Goal: Information Seeking & Learning: Check status

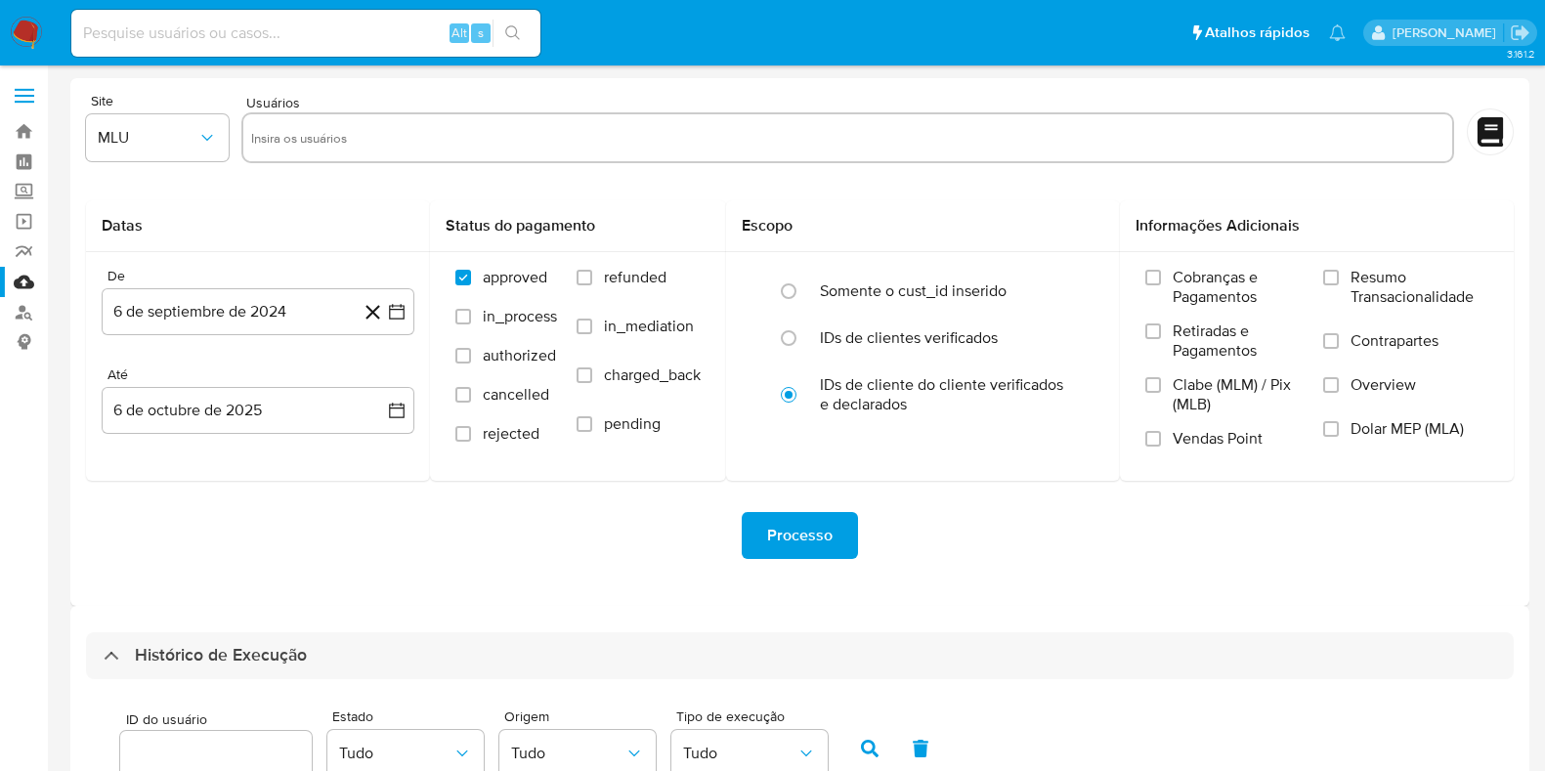
select select "10"
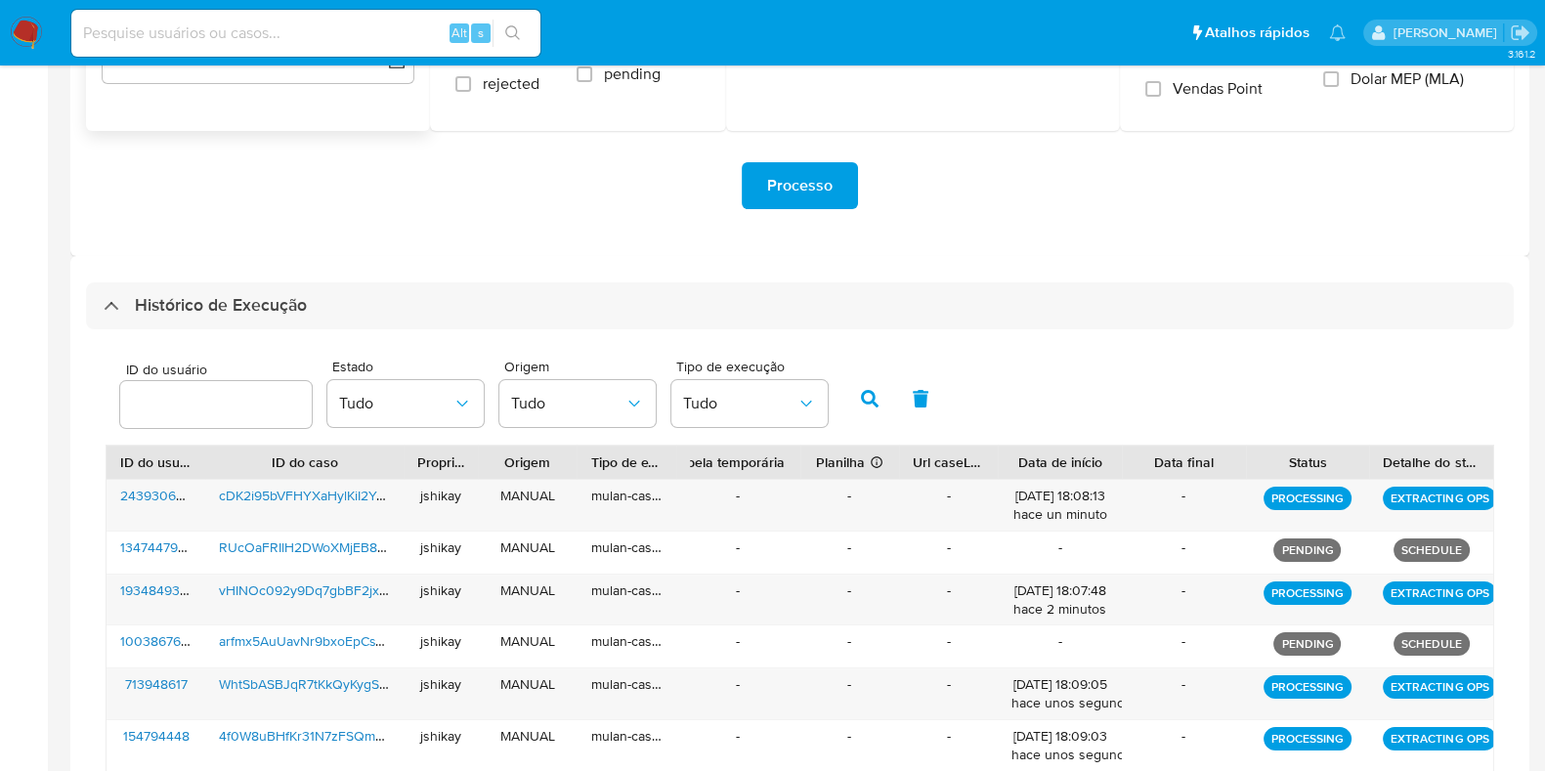
drag, startPoint x: 192, startPoint y: 285, endPoint x: 248, endPoint y: 365, distance: 97.4
click at [193, 285] on div "Histórico de Execução" at bounding box center [800, 306] width 1428 height 47
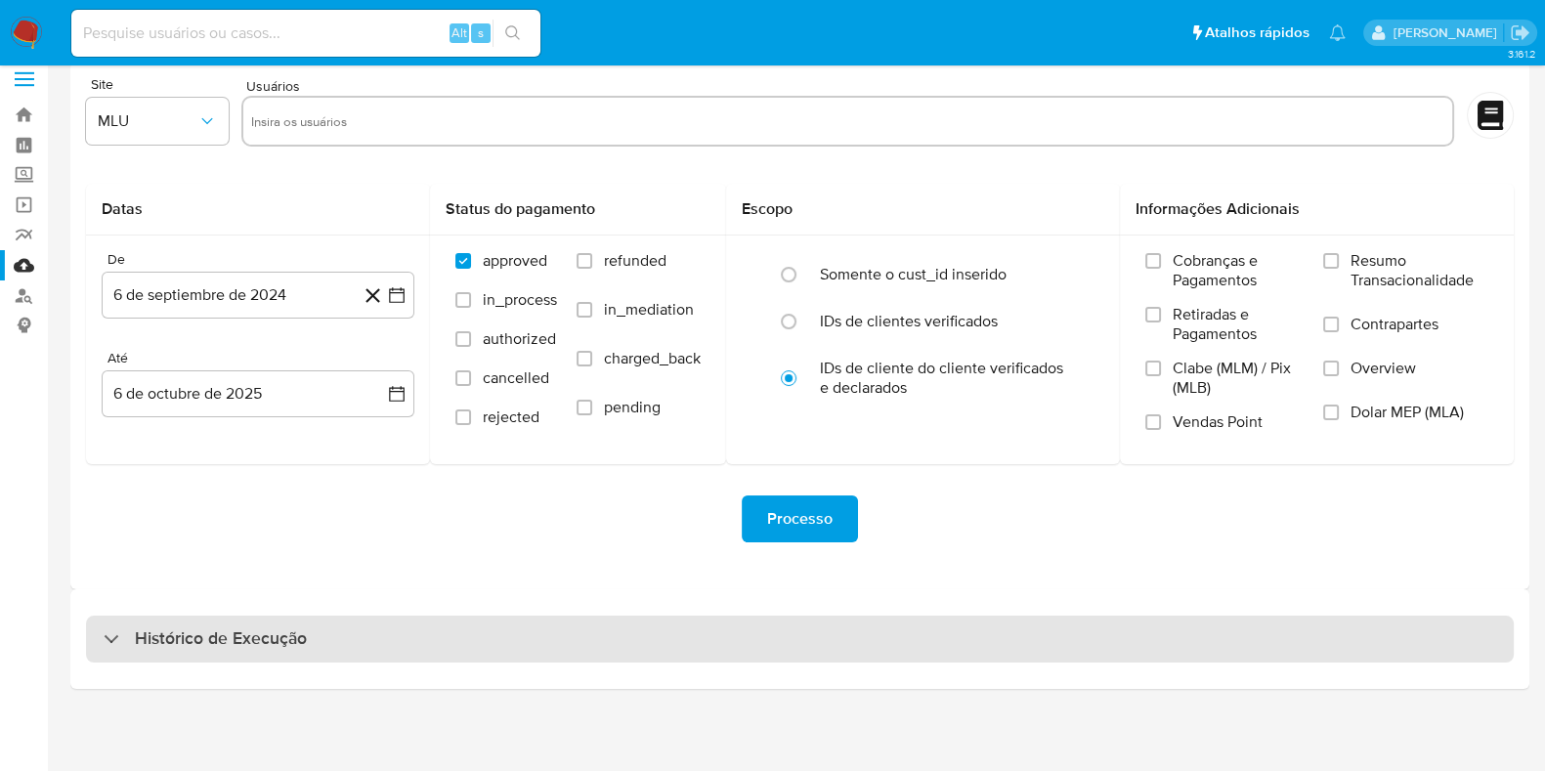
click at [186, 628] on h3 "Histórico de Execução" at bounding box center [221, 639] width 172 height 23
select select "10"
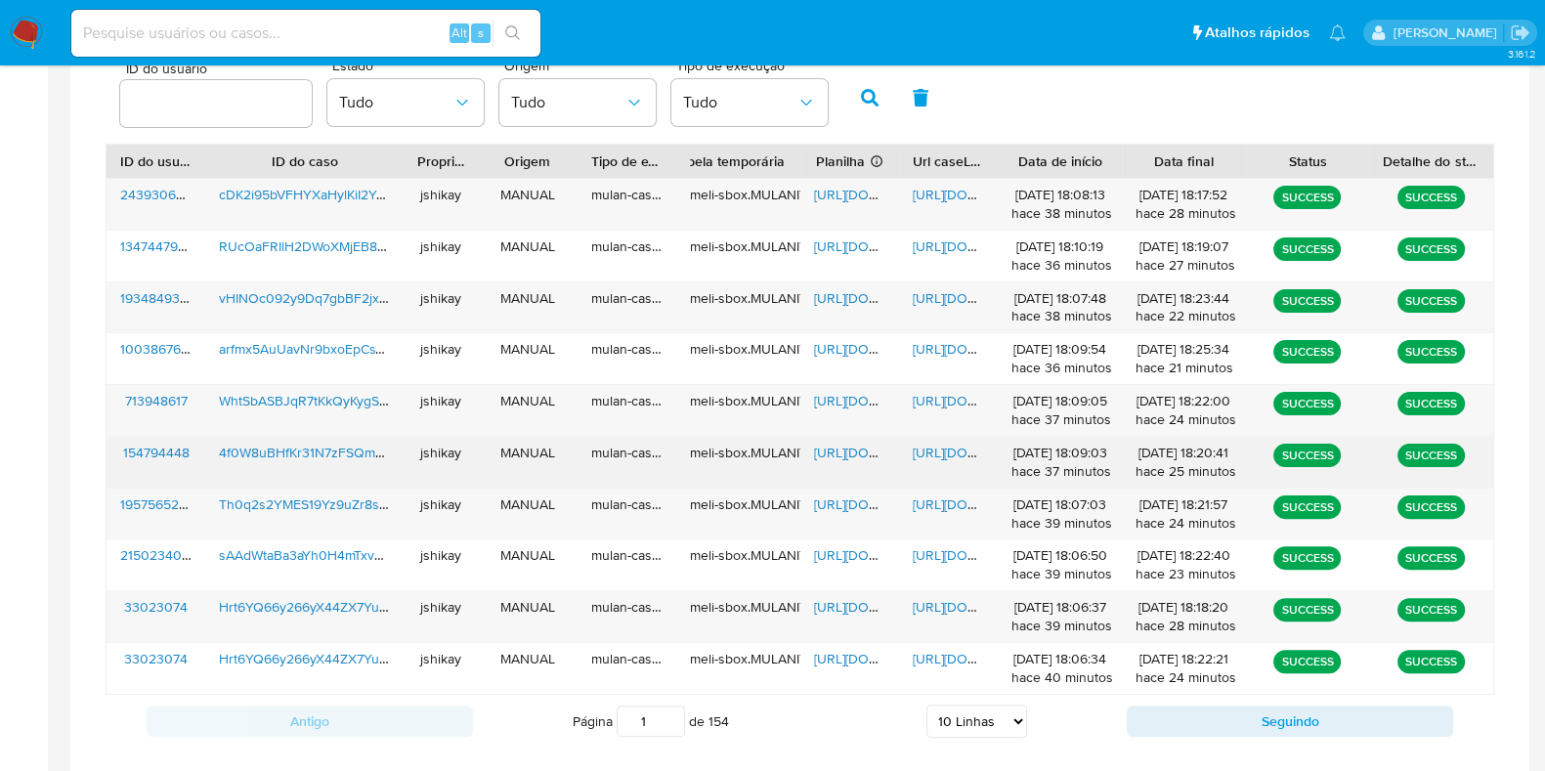
scroll to position [689, 0]
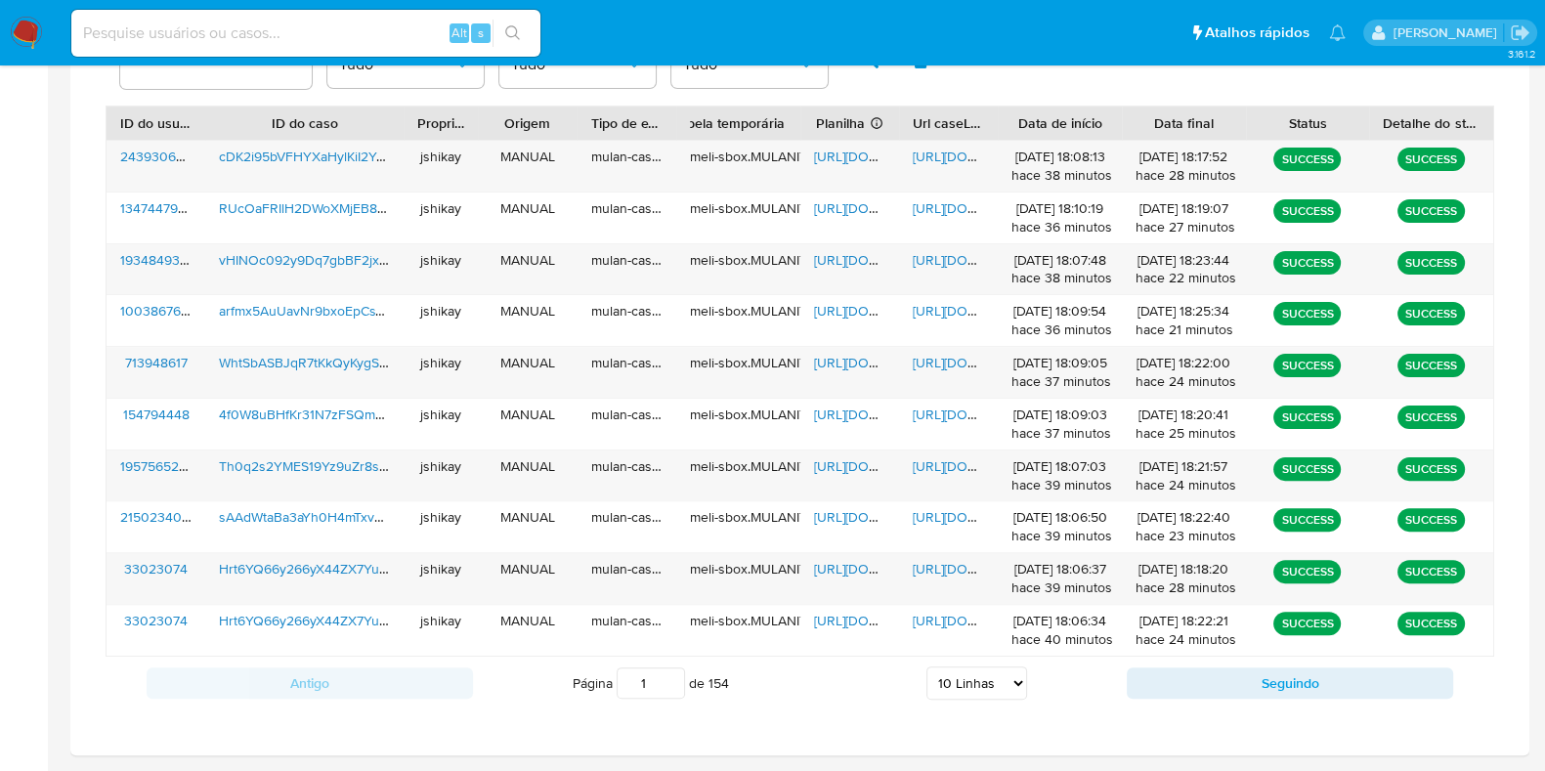
click at [1082, 80] on div "ID do usuário Estado Tudo Origem Tudo Tipo de execução Tudo" at bounding box center [800, 58] width 1389 height 96
click at [847, 564] on span "https://docs.google.com/spreadsheets/d/1udiWcTINk8gZFvy9vy03lAZ7gMGKzLuZBzT-DBp…" at bounding box center [881, 569] width 135 height 20
click at [934, 559] on span "https://docs.google.com/document/d/1gOykkNUd3JZUMDc3sNJ6LWLOi5ter-ovqUimoiPgfY8…" at bounding box center [980, 569] width 135 height 20
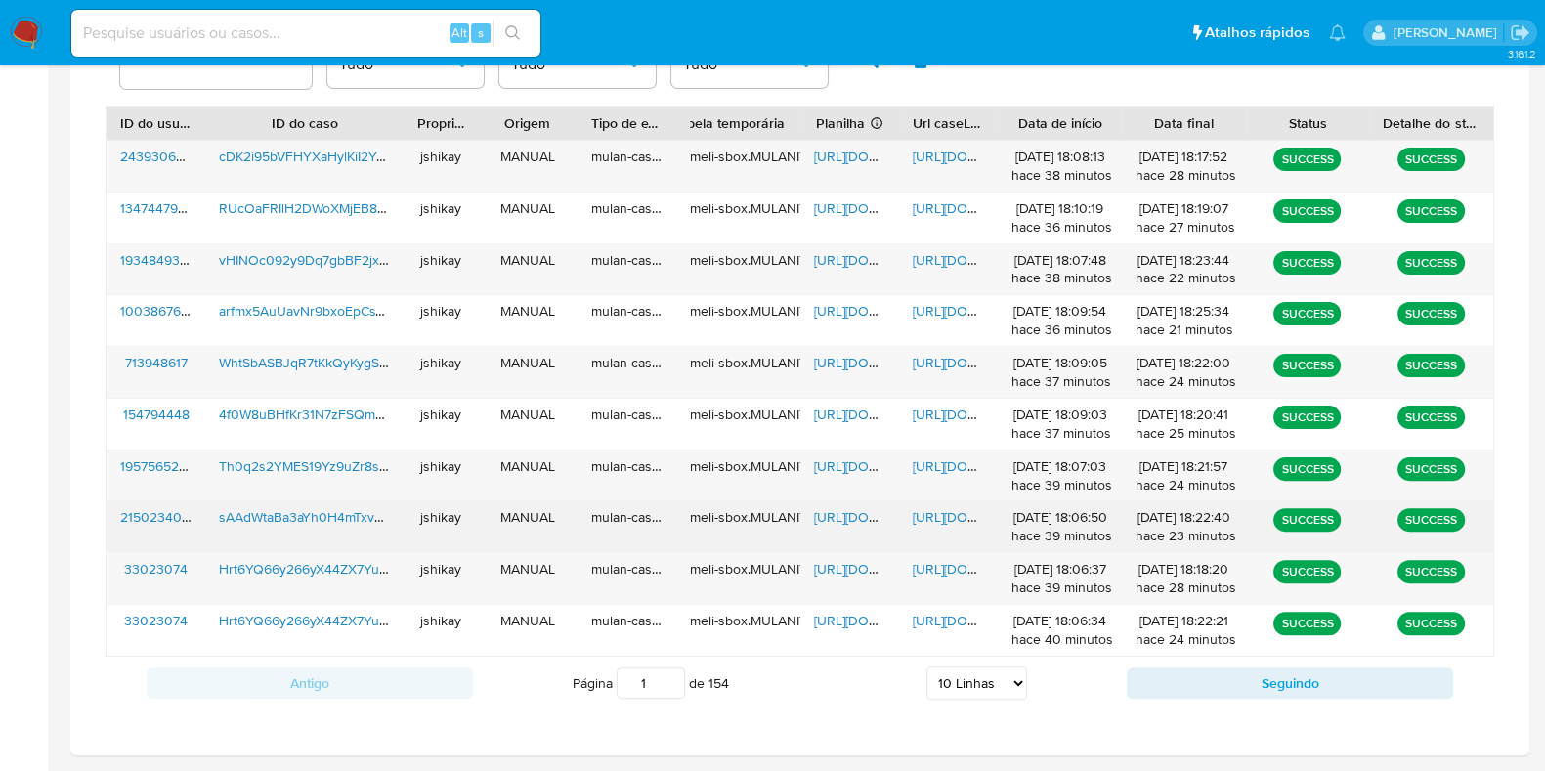
click at [831, 508] on span "https://docs.google.com/spreadsheets/d/1KOv7NFKfDnxL-YnDzva2osVsd9-Obj_8Qg3s3BW…" at bounding box center [881, 517] width 135 height 20
click at [932, 515] on span "https://docs.google.com/document/d/1eDK-J8pCR7tlIRrYNv9gnIffmx5iNH2Ldmmb1f_t1Kw…" at bounding box center [980, 517] width 135 height 20
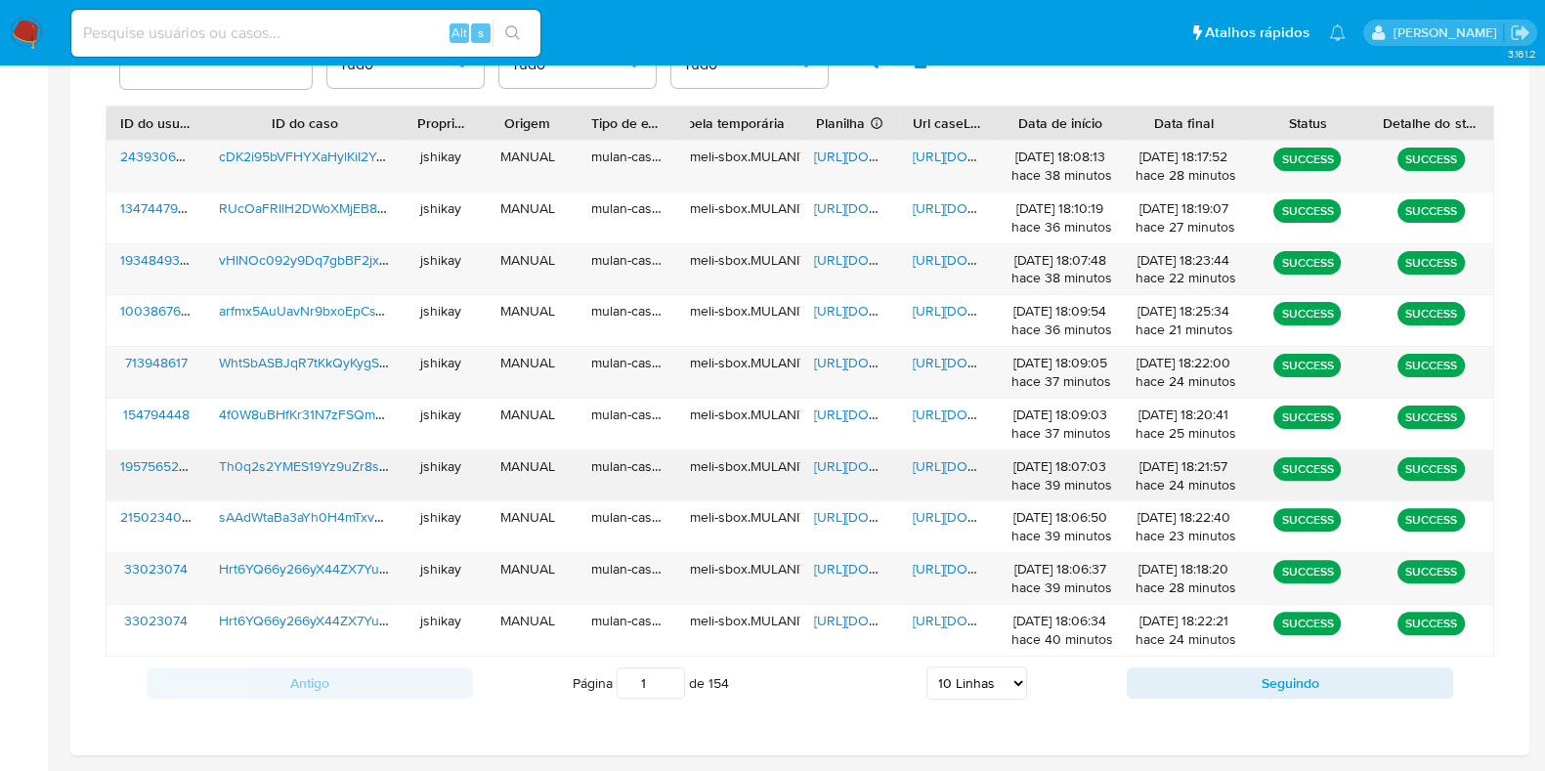
click at [836, 463] on span "https://docs.google.com/spreadsheets/d/1Ei9xtnySjMvyLLBEbJEjv5uJeD2jHiwHSJP5wx2…" at bounding box center [881, 467] width 135 height 20
click at [924, 466] on span "https://docs.google.com/document/d/16ySQTnftf1WjasKKiDopIO0GJ7OujAs7cmhE7y84ysI…" at bounding box center [980, 467] width 135 height 20
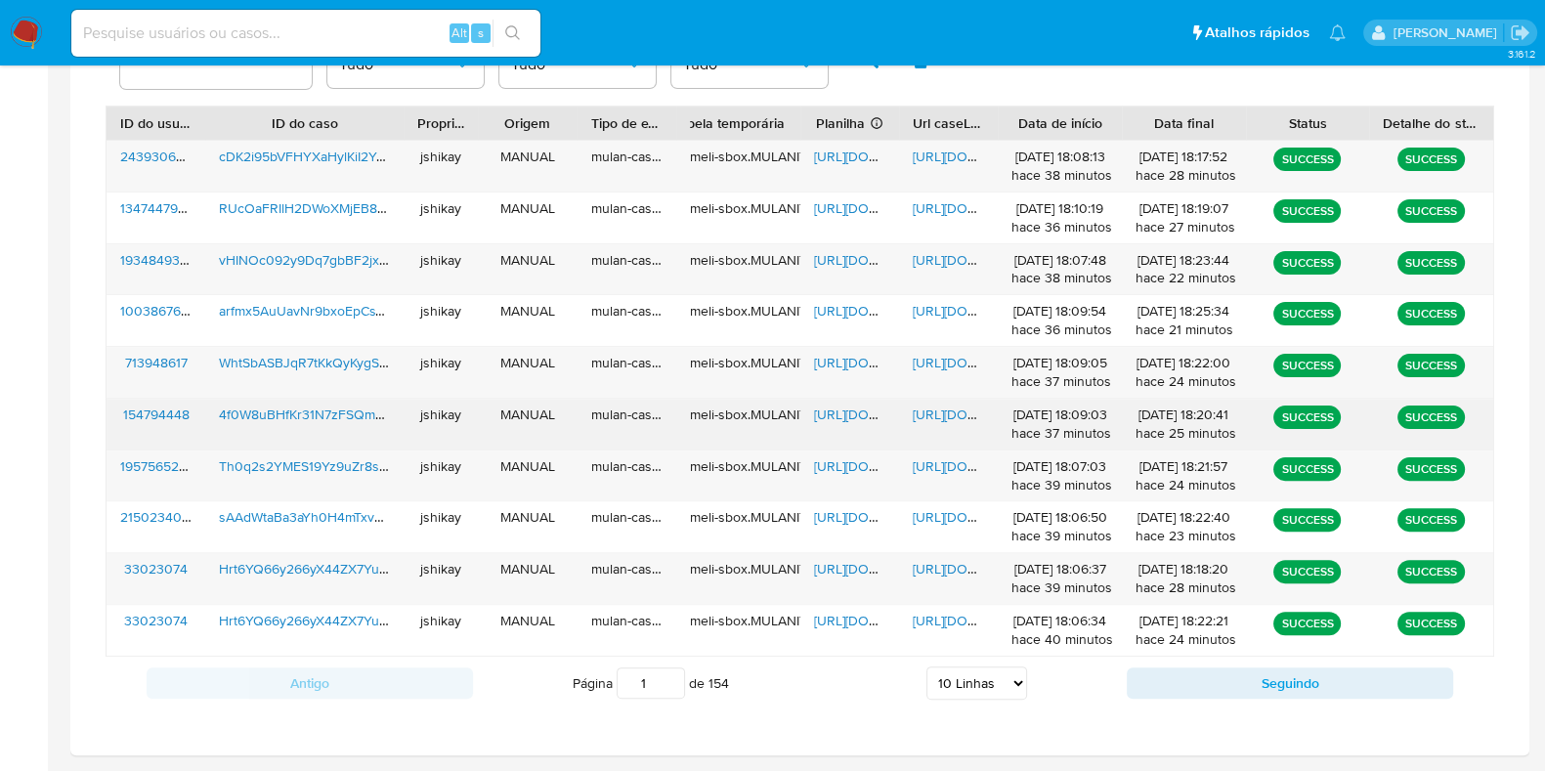
drag, startPoint x: 828, startPoint y: 412, endPoint x: 857, endPoint y: 416, distance: 29.7
click at [826, 413] on span "https://docs.google.com/spreadsheets/d/1Tax6kQuRTPLK_z5aYk7byoUEMVtJwGAhQ3JLaN0…" at bounding box center [881, 415] width 135 height 20
click at [946, 413] on span "https://docs.google.com/document/d/1d46ftc544GwBPeC6UQPatfgyPqj2VvmRN68H6xpWzIU…" at bounding box center [980, 415] width 135 height 20
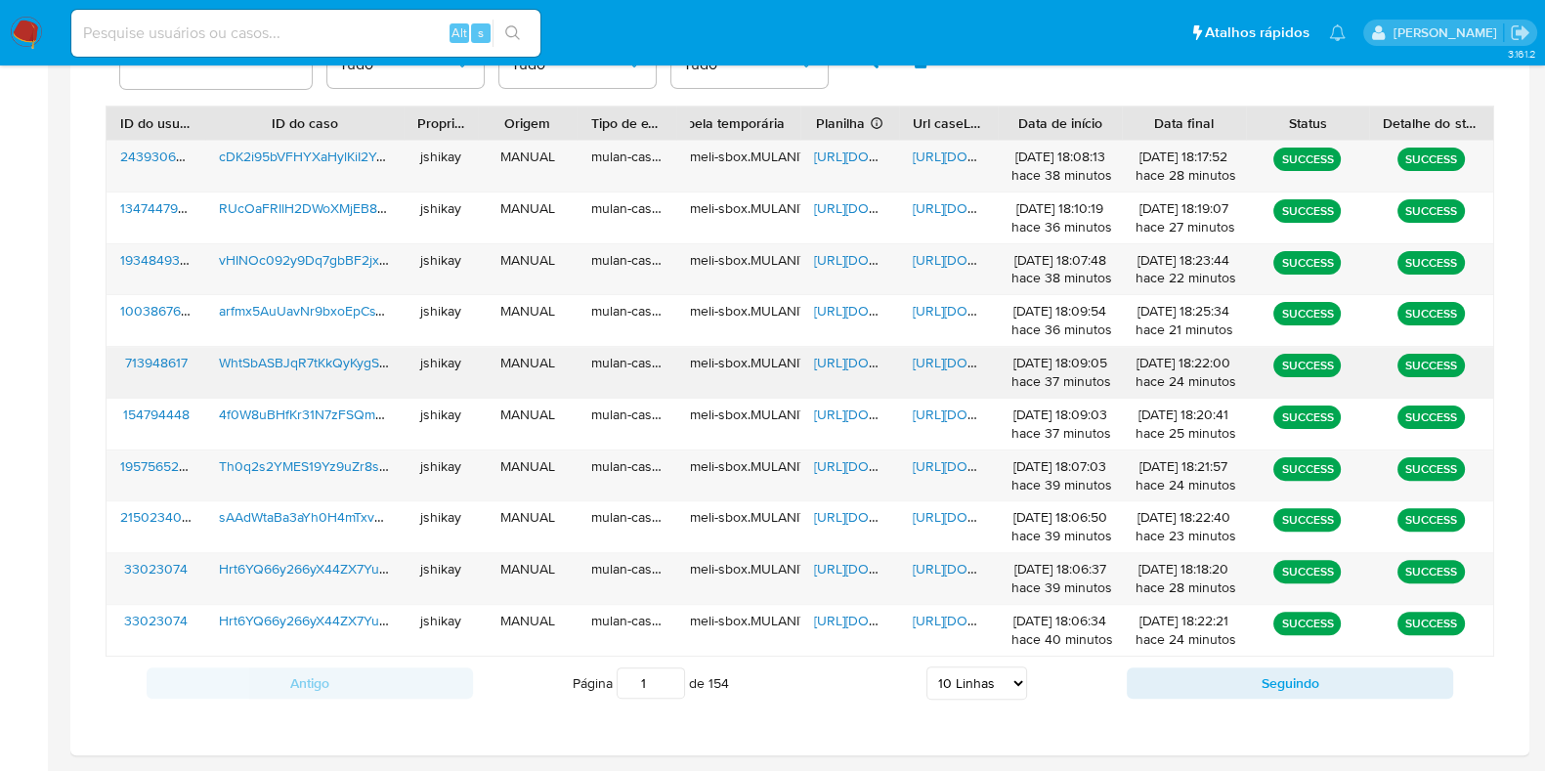
click at [841, 363] on span "https://docs.google.com/spreadsheets/d/1vTwu1ACUOqcFj5tNmQAiqkTvMpTAIDtyWQVKhQ5…" at bounding box center [881, 363] width 135 height 20
click at [958, 367] on span "https://docs.google.com/document/d/1YLw_EiXVzyy5Es0Sxdj-JpQ39SCSoJ-fekCi_CwoyJo…" at bounding box center [980, 363] width 135 height 20
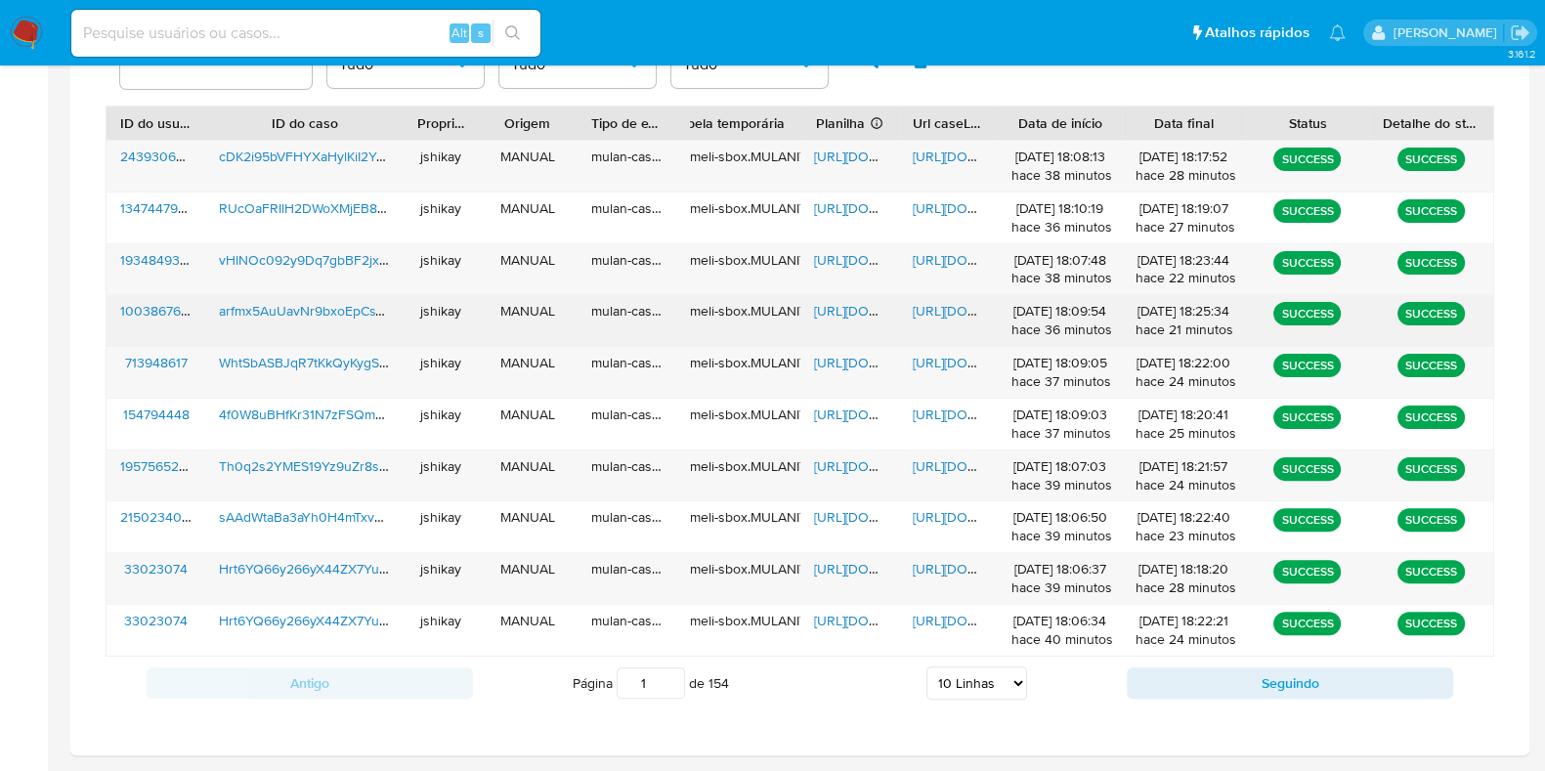
click at [835, 308] on span "https://docs.google.com/spreadsheets/d/1qXCZB4YutNwBC4c6TgN_44h2WgBdVgmoN58Z4Qy…" at bounding box center [881, 311] width 135 height 20
click at [941, 309] on span "https://docs.google.com/document/d/1PgLVI1AyLSij9nUIEwHHBdKuBmEUpA0lyfvJG_w8qvA…" at bounding box center [980, 311] width 135 height 20
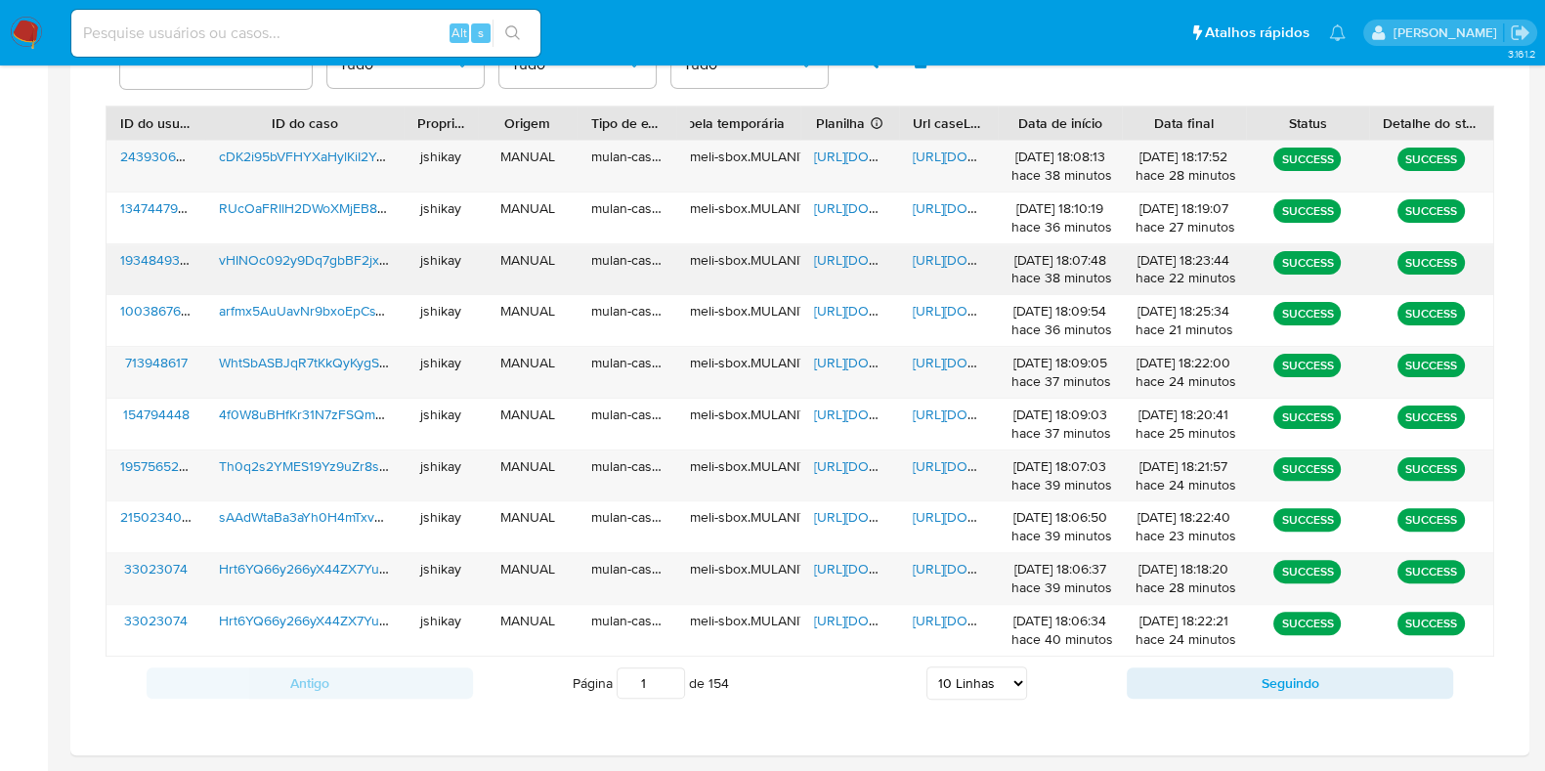
click at [859, 250] on span "https://docs.google.com/spreadsheets/d/1sv2meDiVmn6J_9R2X40JishaPVbaMAgVRu9x4q-…" at bounding box center [881, 260] width 135 height 20
click at [937, 257] on span "https://docs.google.com/document/d/1beilCshd7J2wqrSvVztYma64tuhDOPTRrTq32E6CLaU…" at bounding box center [980, 260] width 135 height 20
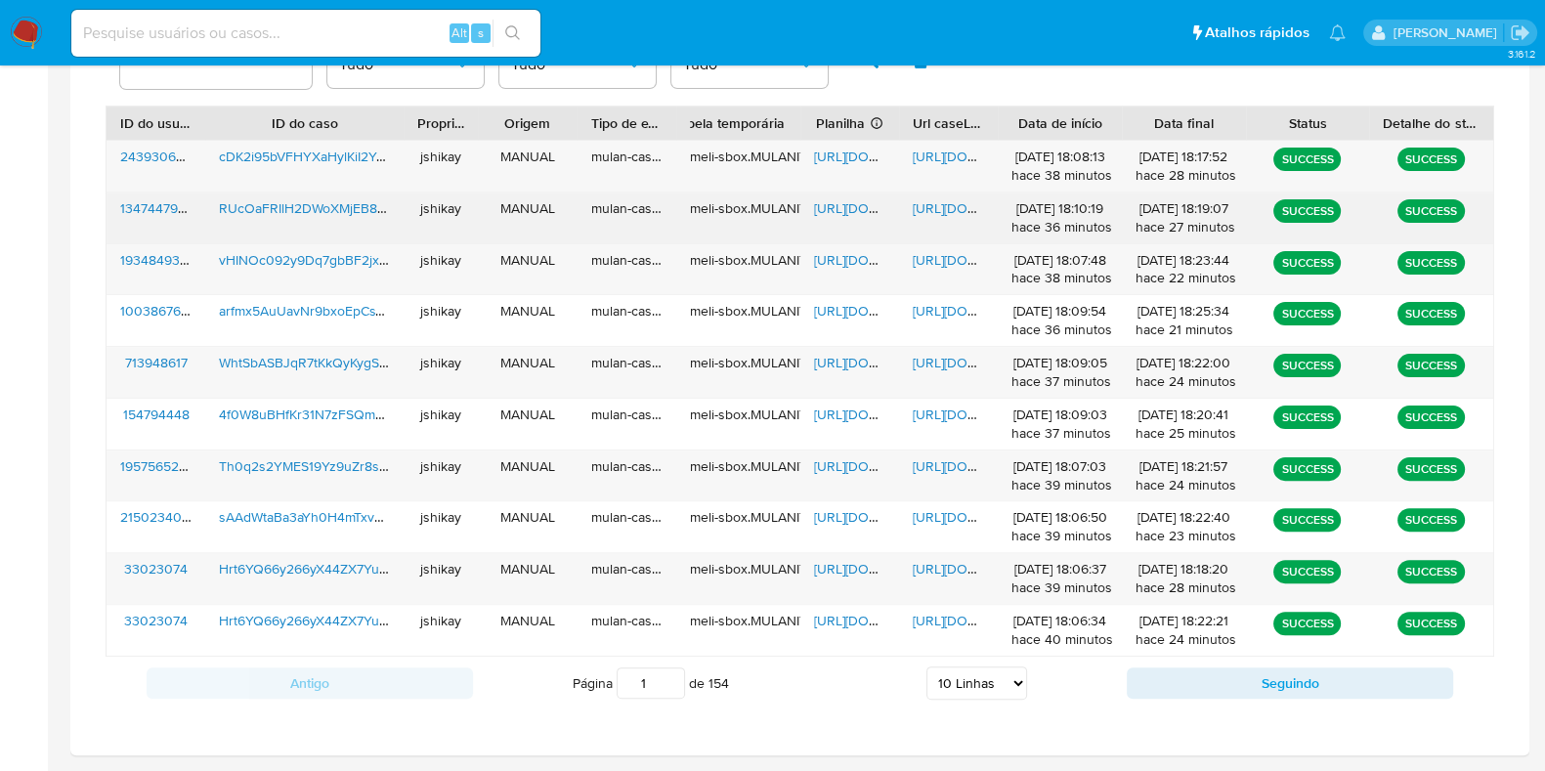
click at [891, 213] on span "https://docs.google.com/spreadsheets/d/18rrfnYrAxPY_A8yCmzqUAKLBrOLTO0hC8Tge-2k…" at bounding box center [881, 208] width 135 height 20
click at [966, 200] on span "https://docs.google.com/document/d/1zh3HLUxvcTpSnCwcNSw13AwPeMBOCfdT7PjvvgJzoKM…" at bounding box center [980, 208] width 135 height 20
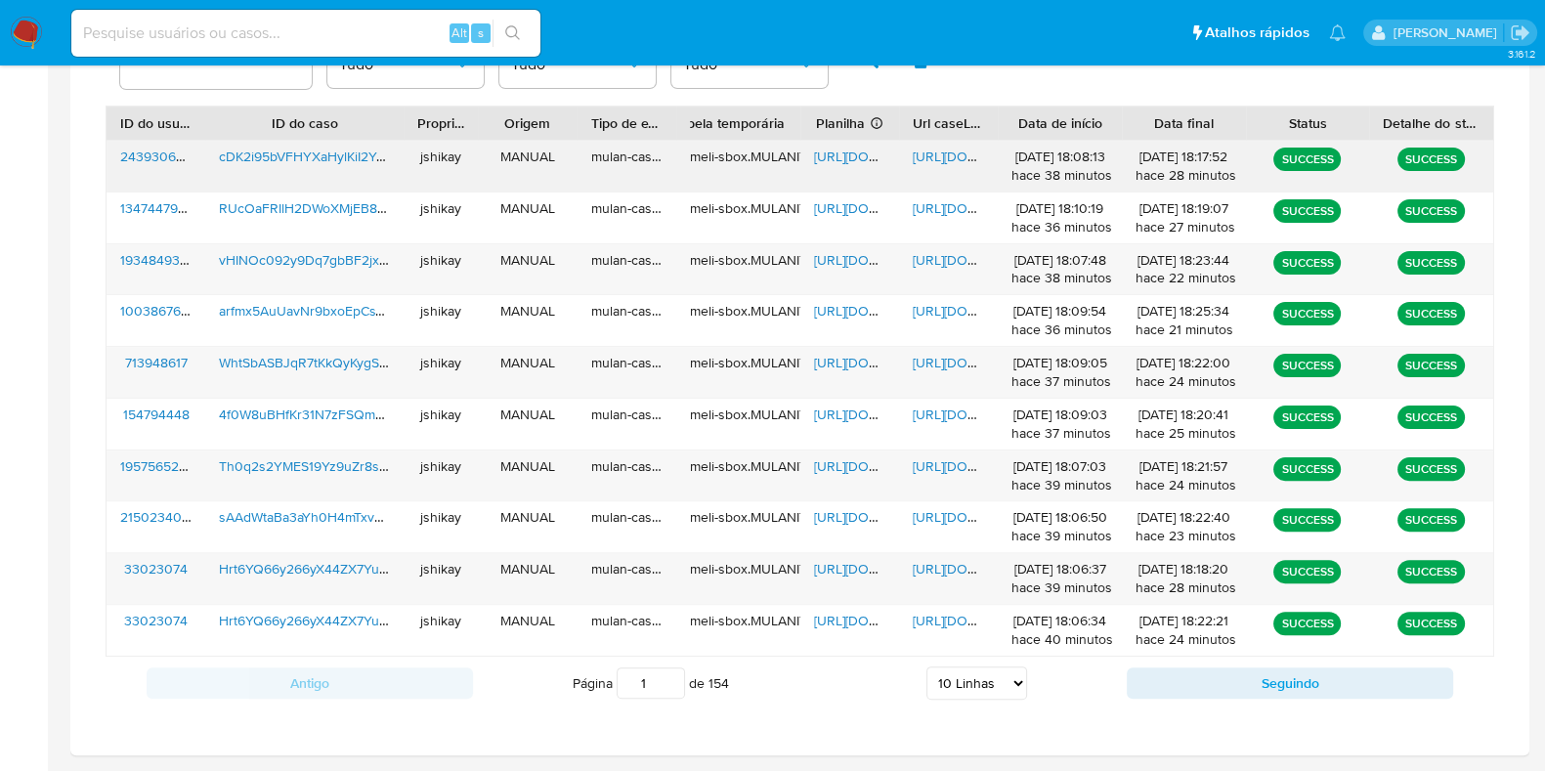
click at [841, 158] on span "https://docs.google.com/spreadsheets/d/11viXZ43F2Hbz6fdyJbHDsJrd3P3vJU16uwH8F-d…" at bounding box center [881, 157] width 135 height 20
click at [933, 152] on span "https://docs.google.com/document/d/1bLdnI2K9ztWJ_RrV5MiwIIHC2OwNiHODNam1rPfTeMQ…" at bounding box center [980, 157] width 135 height 20
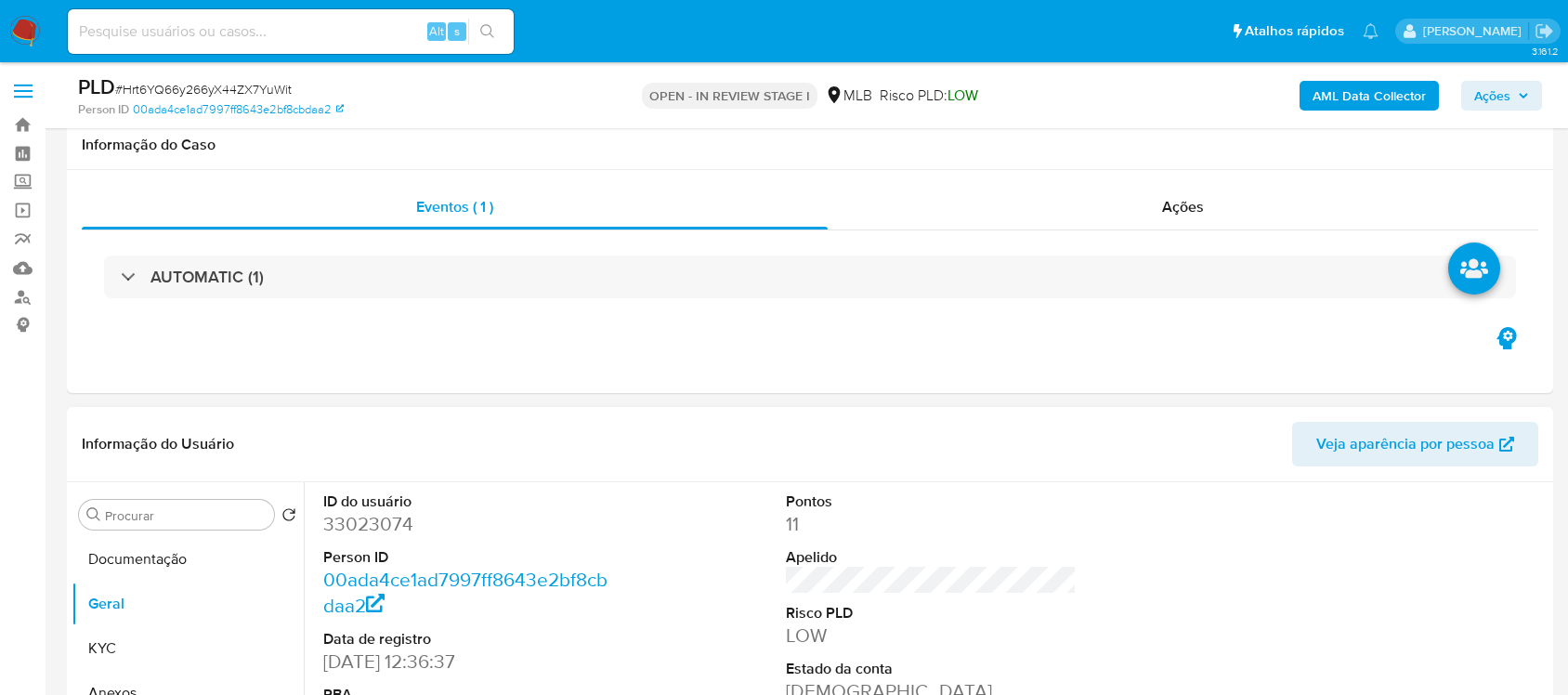
scroll to position [293, 0]
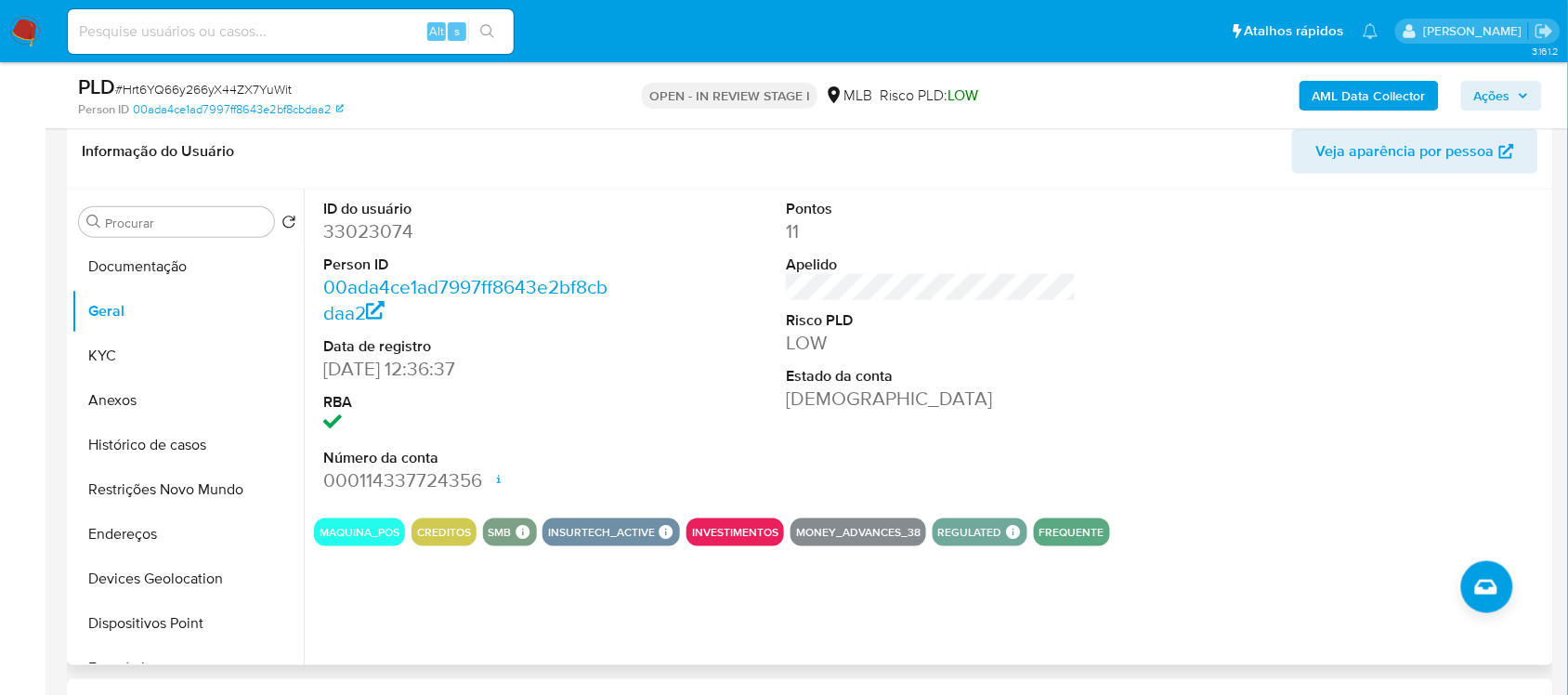
click at [388, 228] on dd "33023074" at bounding box center [468, 231] width 290 height 26
copy dd "33023074"
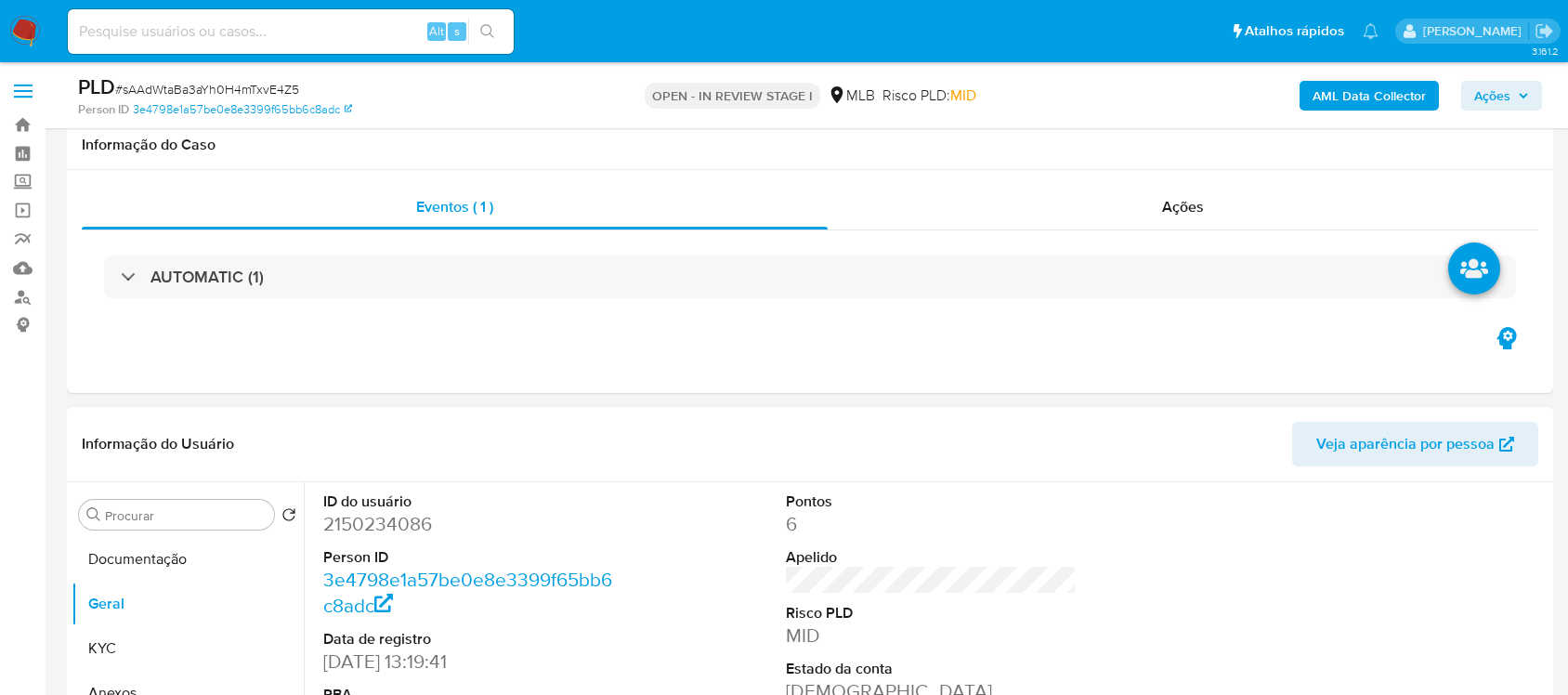
scroll to position [309, 0]
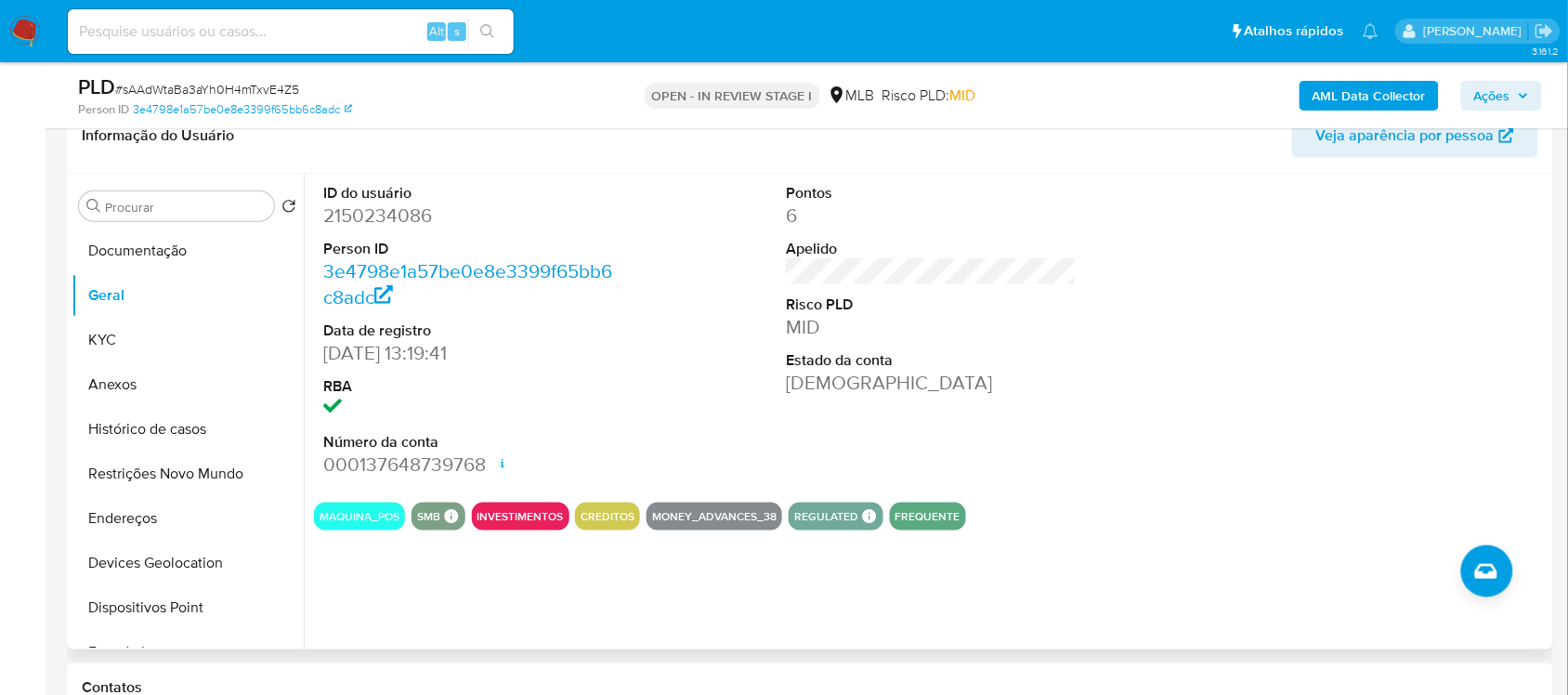
click at [340, 221] on dd "2150234086" at bounding box center [468, 215] width 290 height 26
copy dd "2150234086"
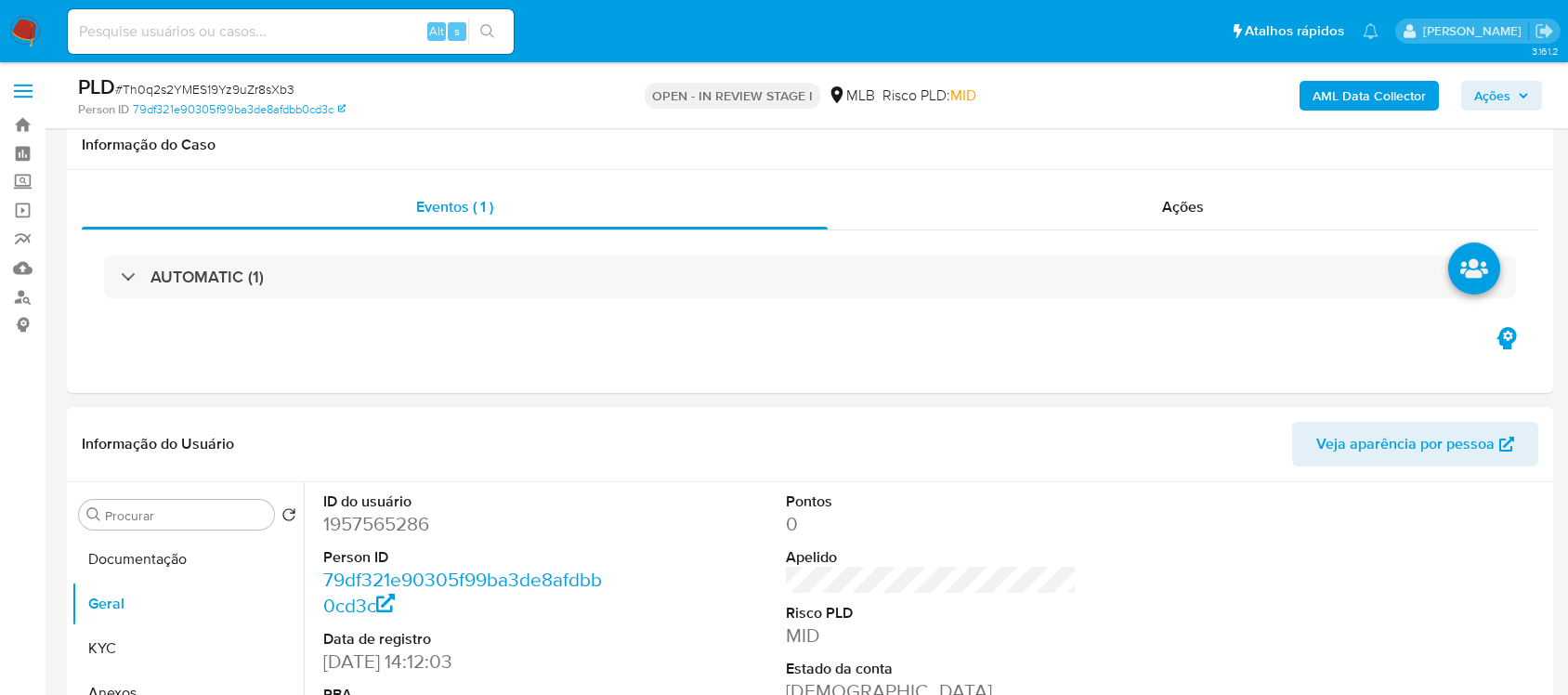
scroll to position [294, 0]
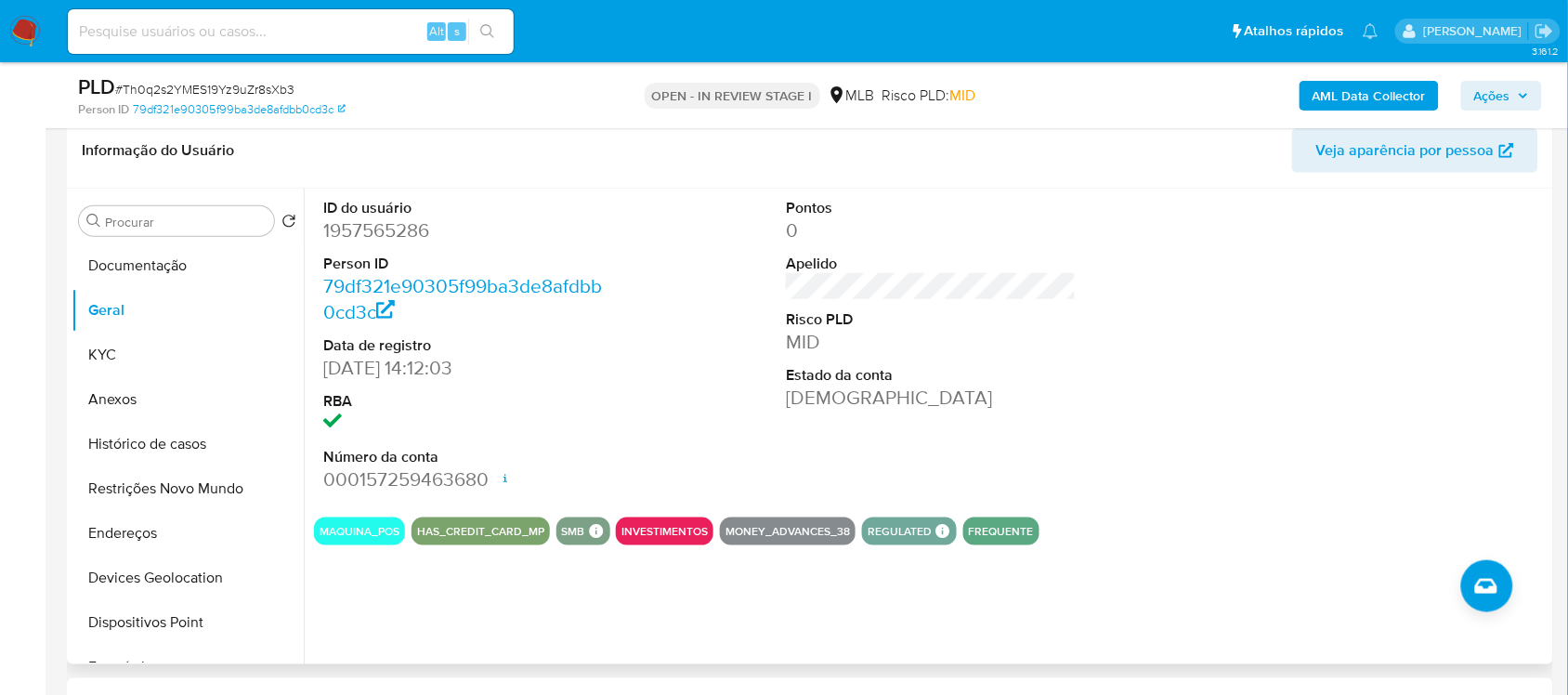
click at [337, 237] on dd "1957565286" at bounding box center [468, 230] width 290 height 26
click at [337, 235] on dd "1957565286" at bounding box center [468, 230] width 290 height 26
copy dd "1957565286"
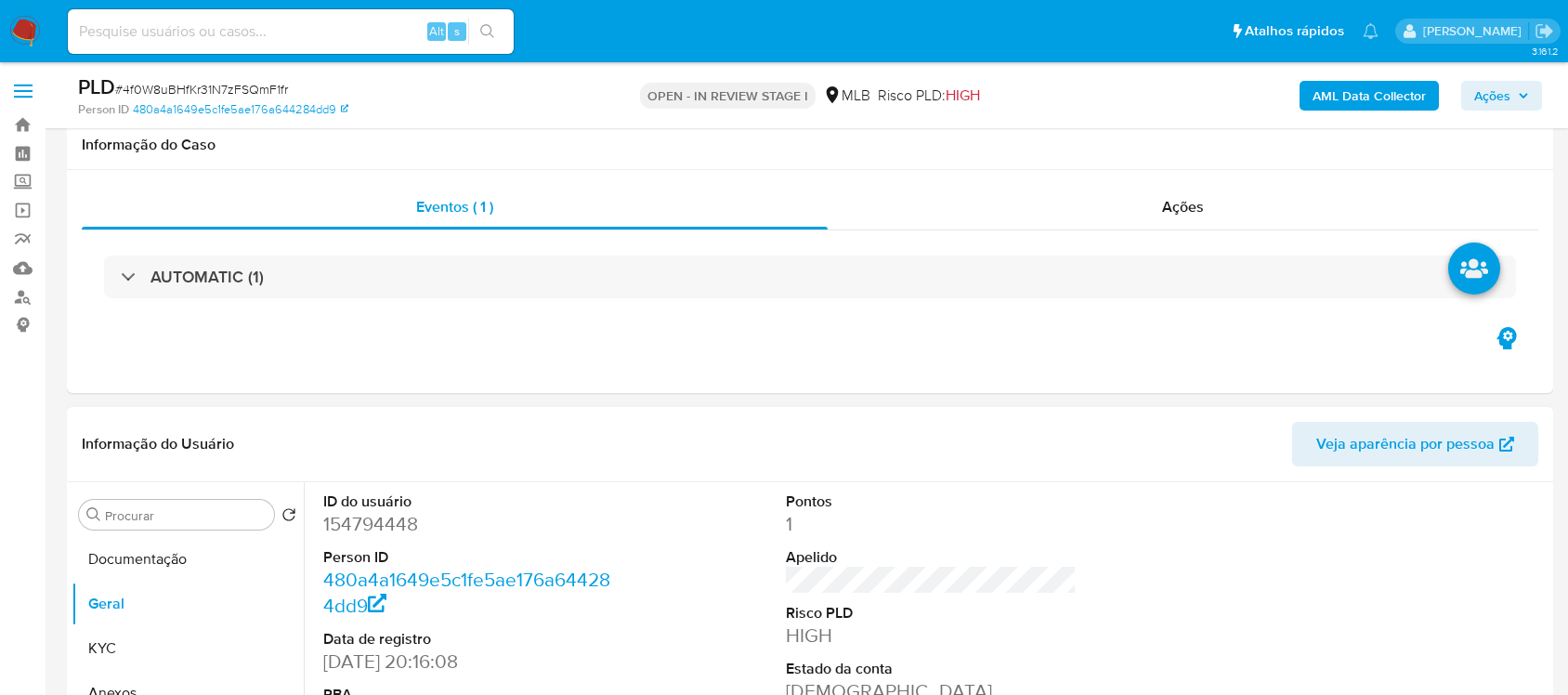
scroll to position [349, 0]
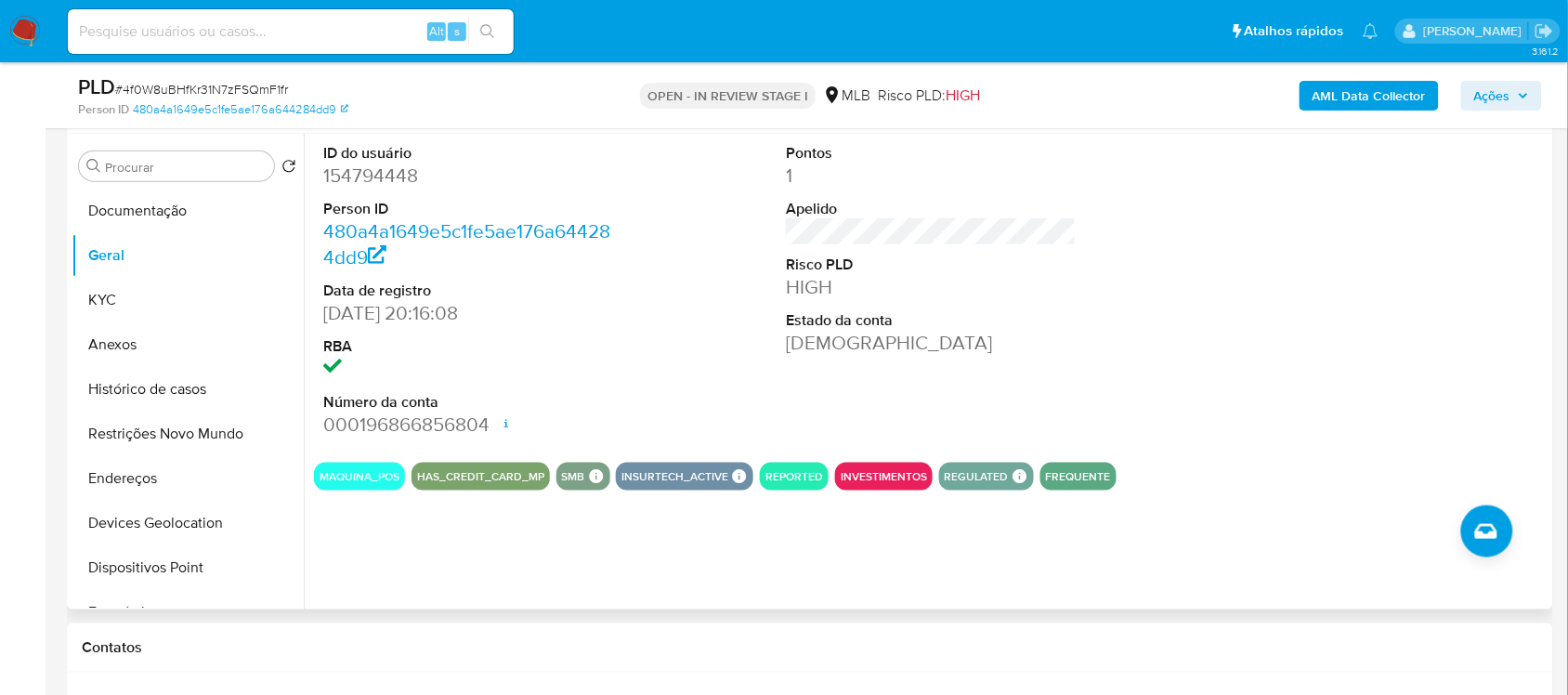
click at [376, 172] on dd "154794448" at bounding box center [468, 175] width 290 height 26
click at [376, 170] on dd "154794448" at bounding box center [468, 175] width 290 height 26
copy dd "154794448"
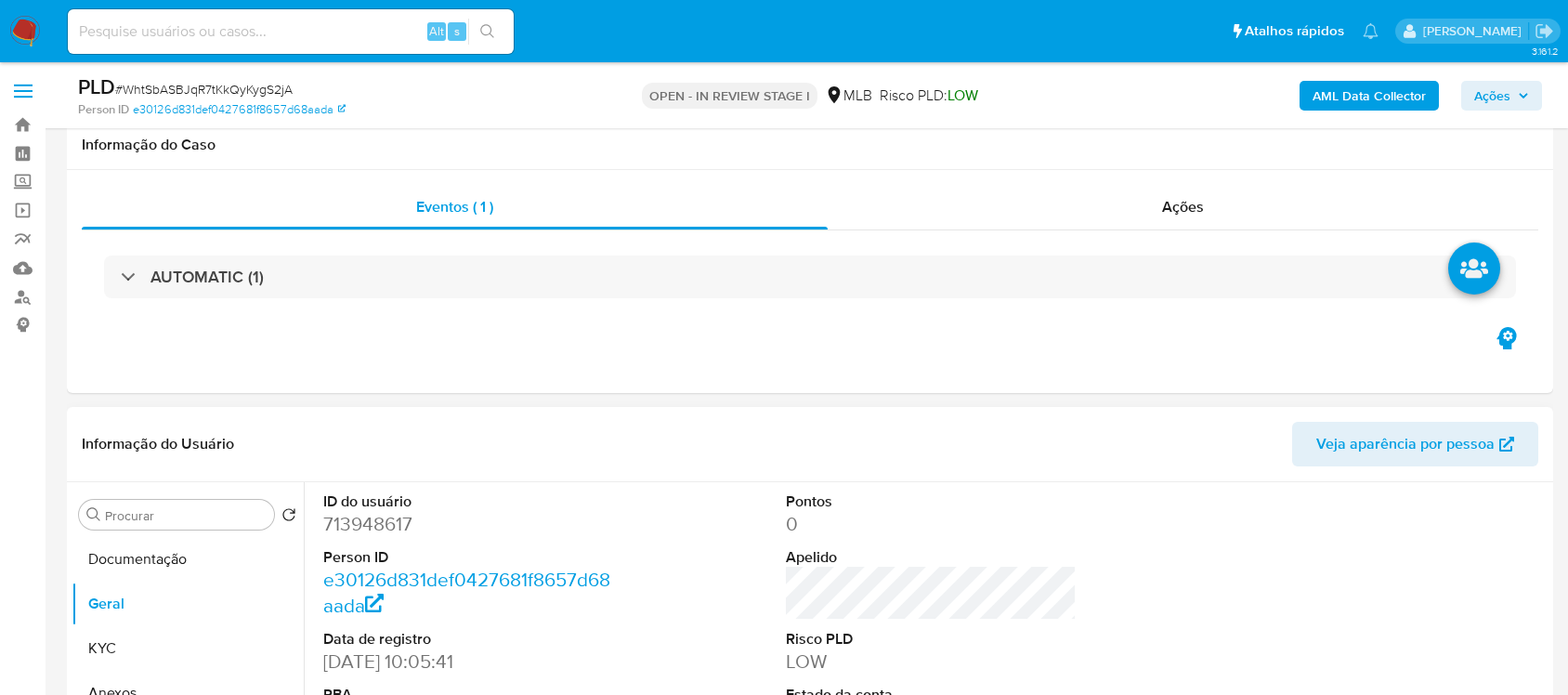
scroll to position [349, 0]
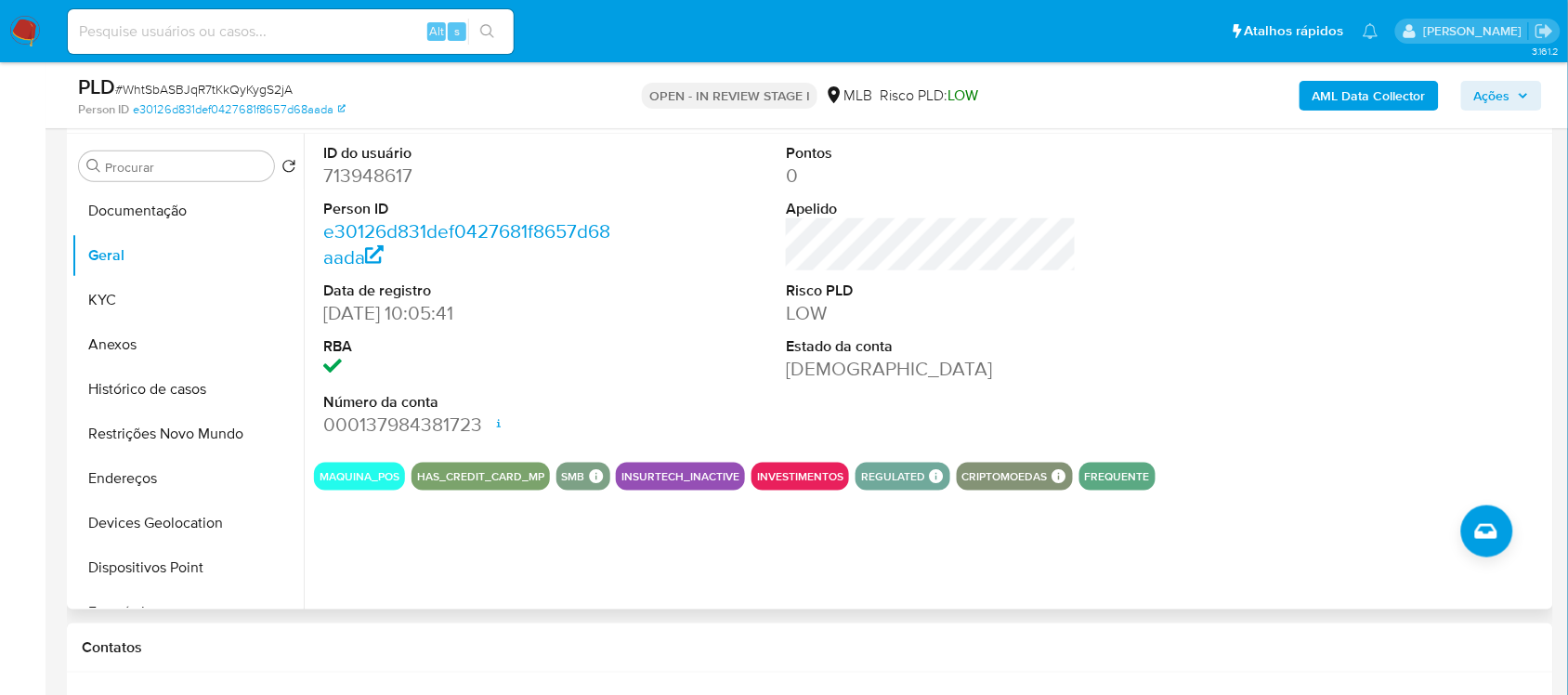
click at [391, 167] on dd "713948617" at bounding box center [468, 175] width 290 height 26
copy dd "713948617"
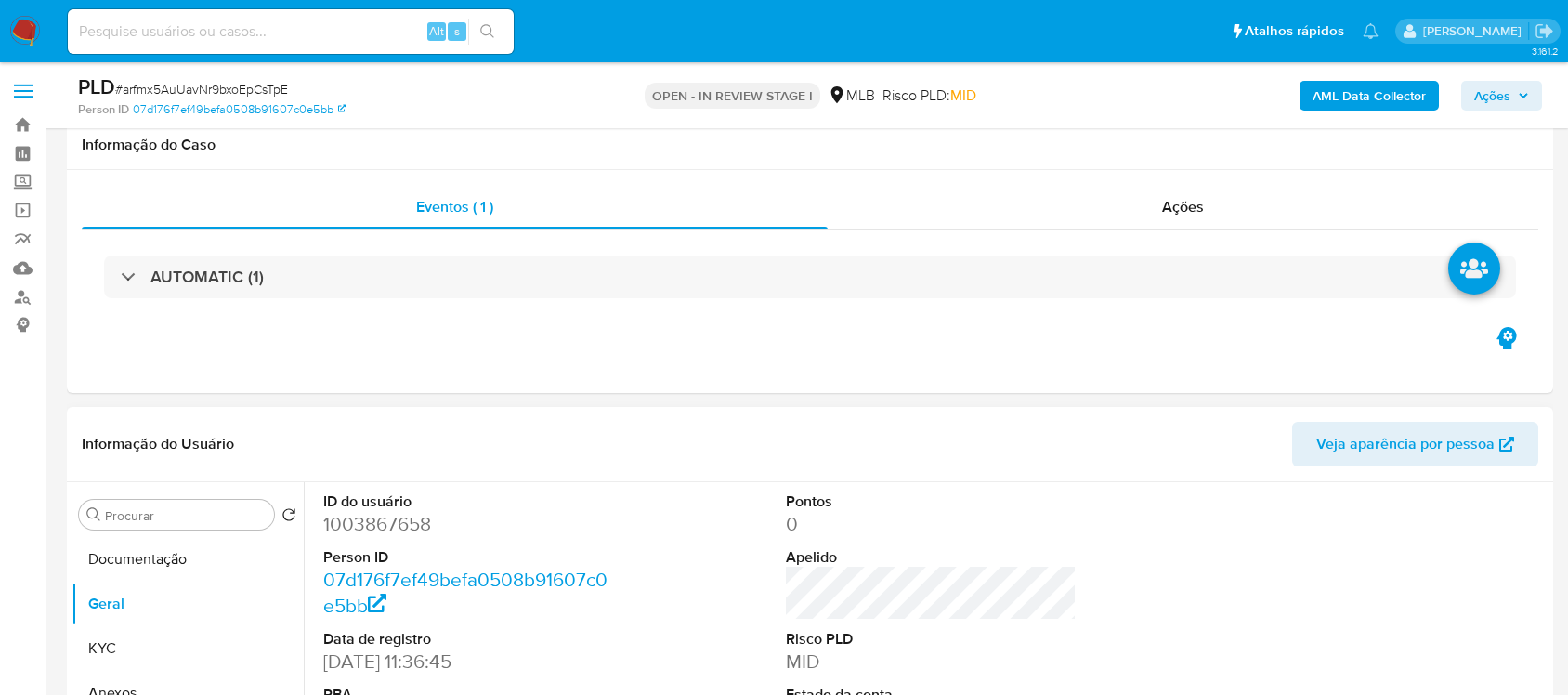
scroll to position [349, 0]
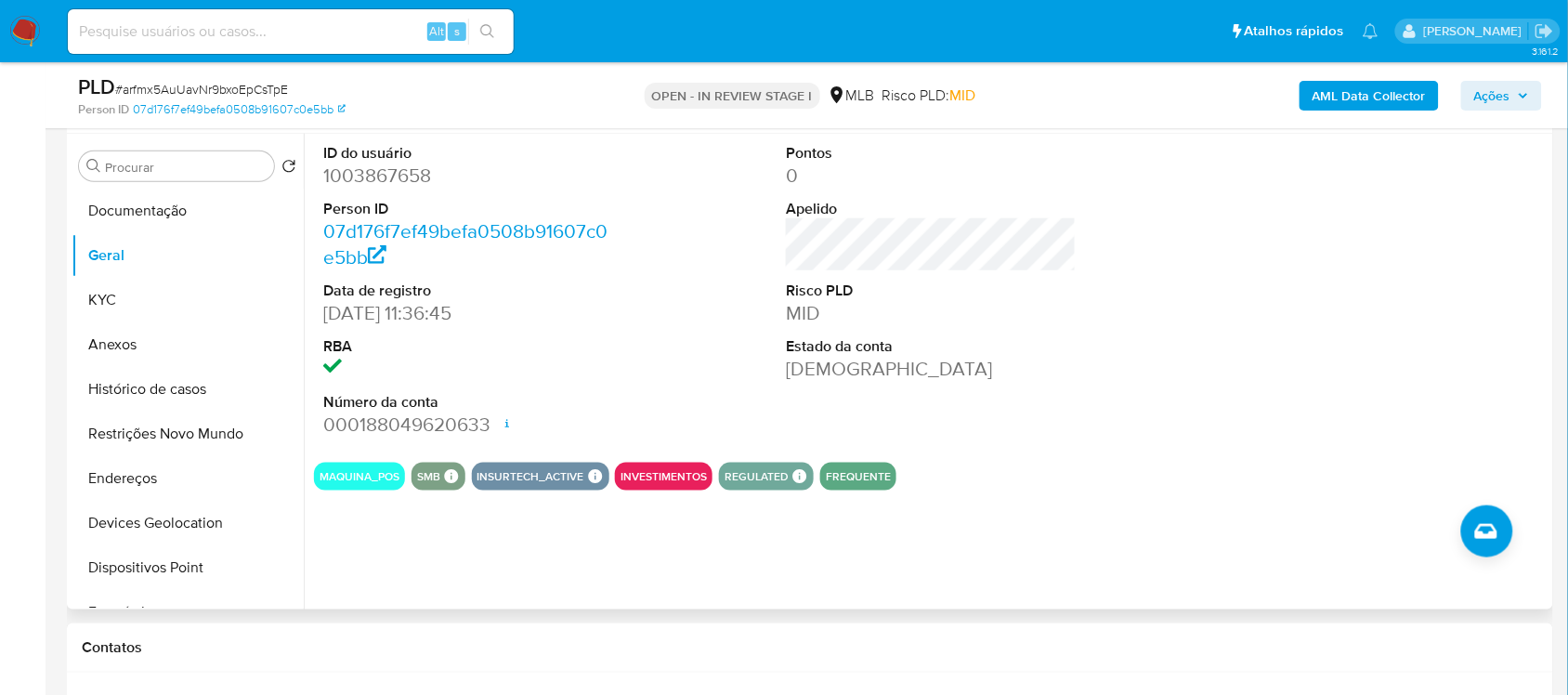
click at [392, 179] on dd "1003867658" at bounding box center [468, 175] width 290 height 26
drag, startPoint x: 392, startPoint y: 179, endPoint x: 376, endPoint y: 179, distance: 16.0
click at [392, 179] on dd "1003867658" at bounding box center [468, 175] width 290 height 26
copy dd "1003867658"
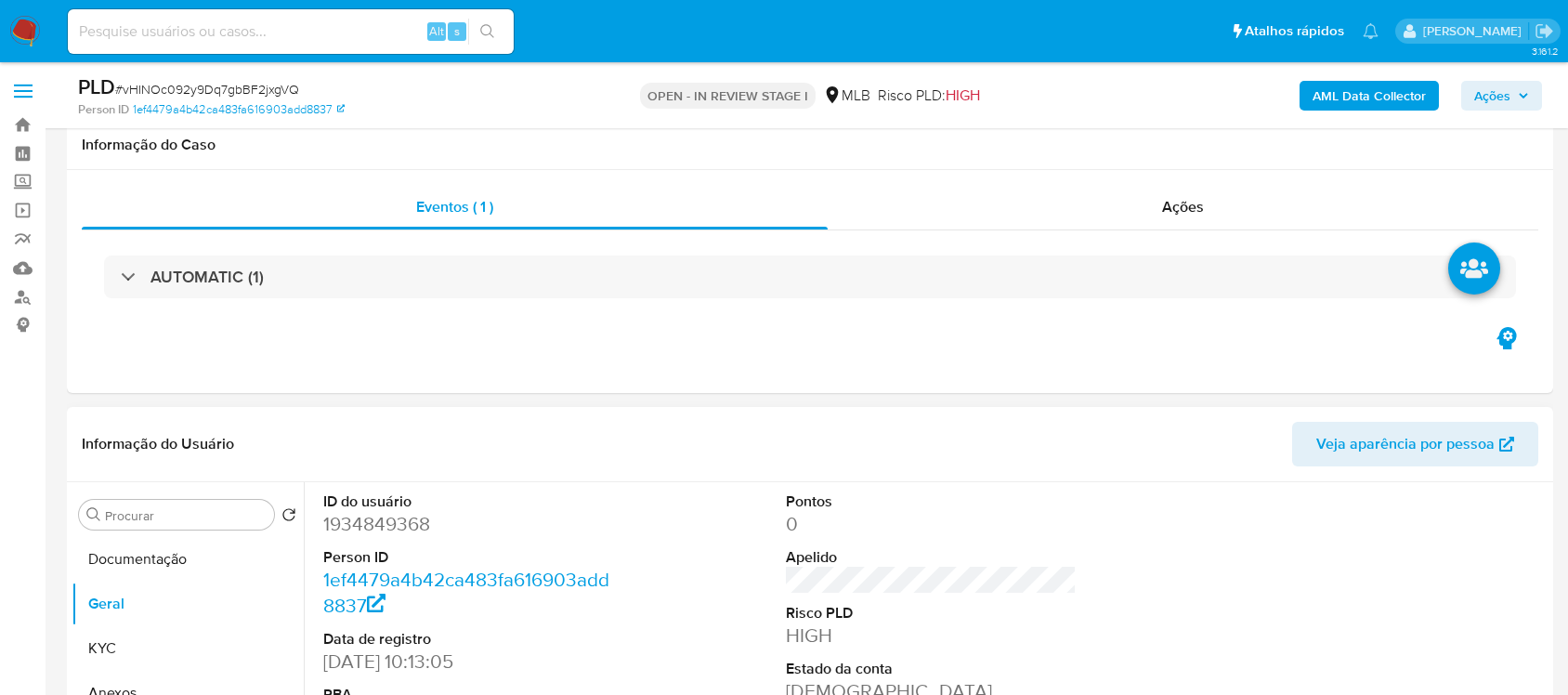
scroll to position [349, 0]
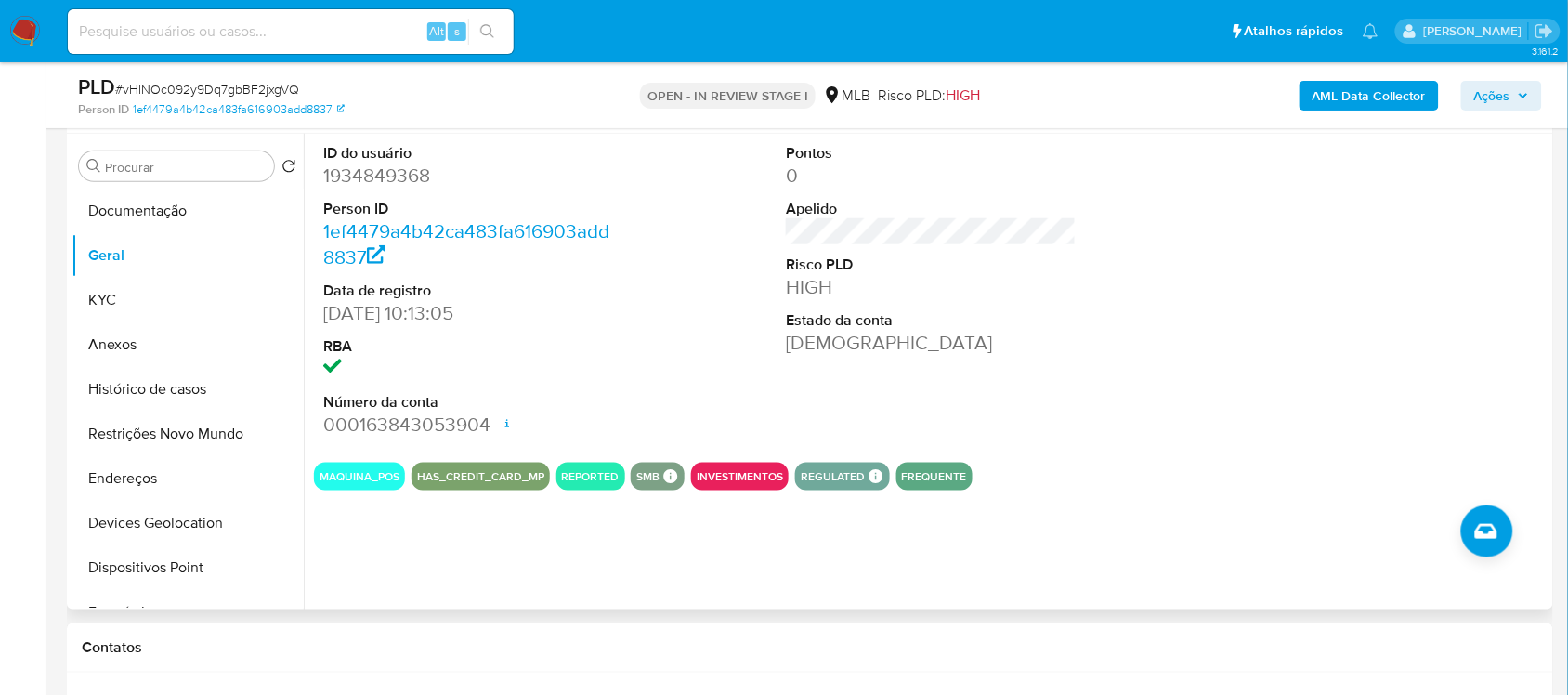
click at [394, 177] on dd "1934849368" at bounding box center [468, 175] width 290 height 26
copy dd "1934849368"
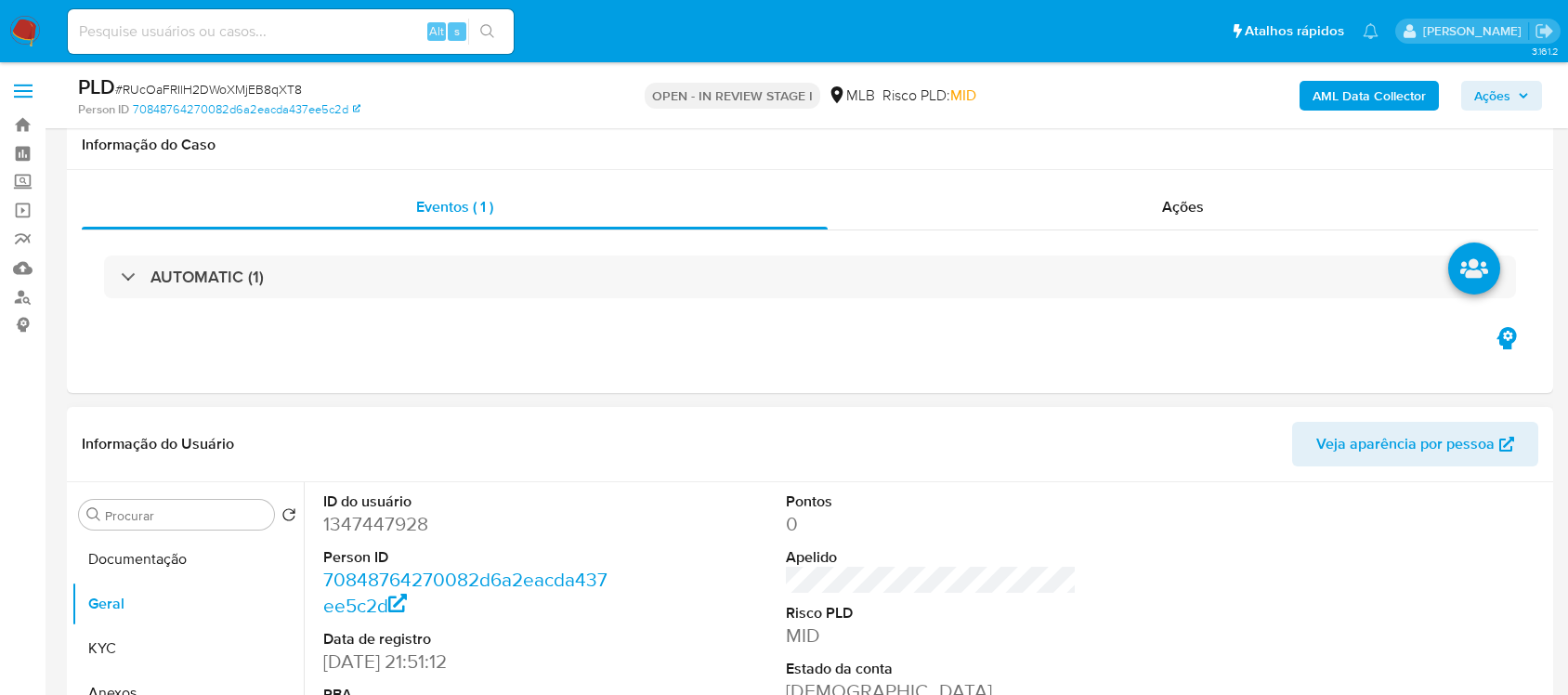
scroll to position [349, 0]
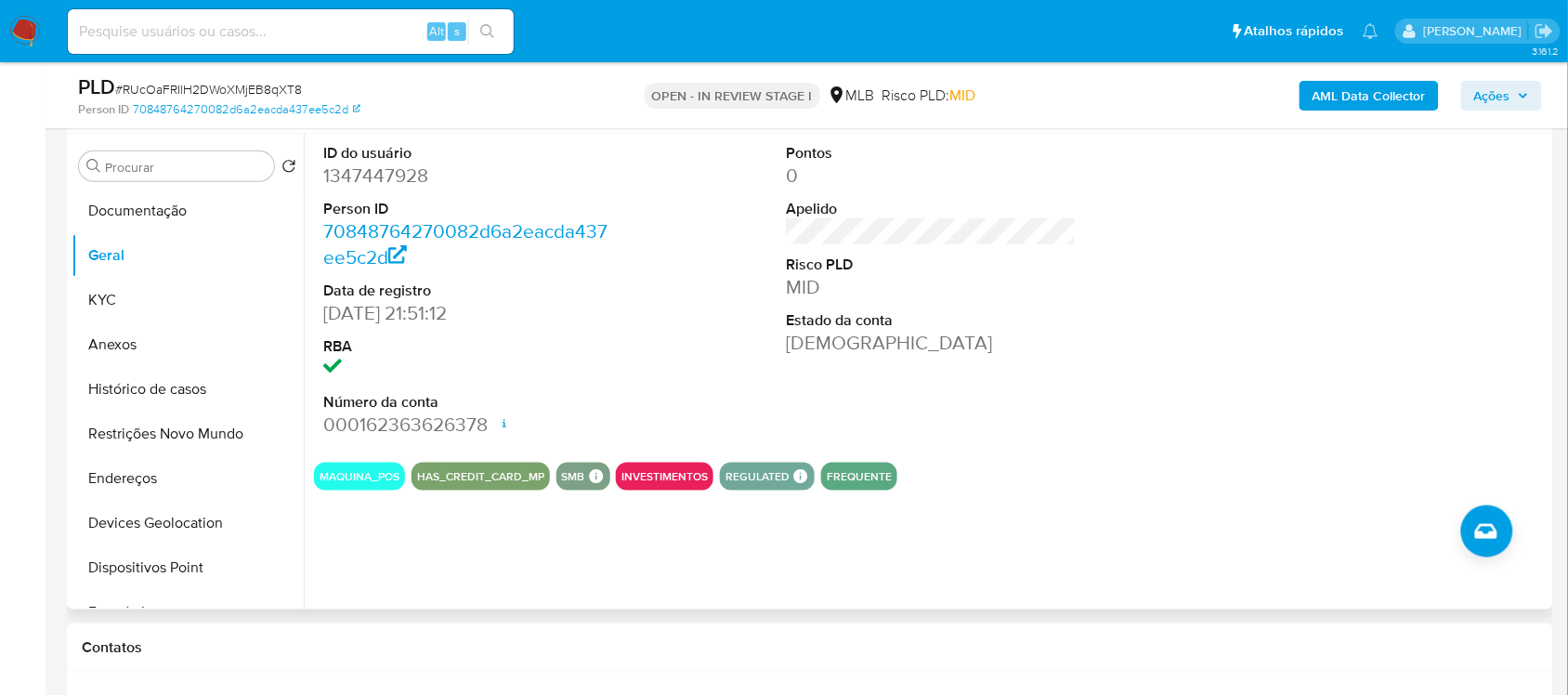
click at [373, 153] on dt "ID do usuário" at bounding box center [468, 154] width 290 height 21
click at [372, 167] on dd "1347447928" at bounding box center [468, 175] width 290 height 26
click at [372, 168] on dd "1347447928" at bounding box center [468, 175] width 290 height 26
copy dd "1347447928"
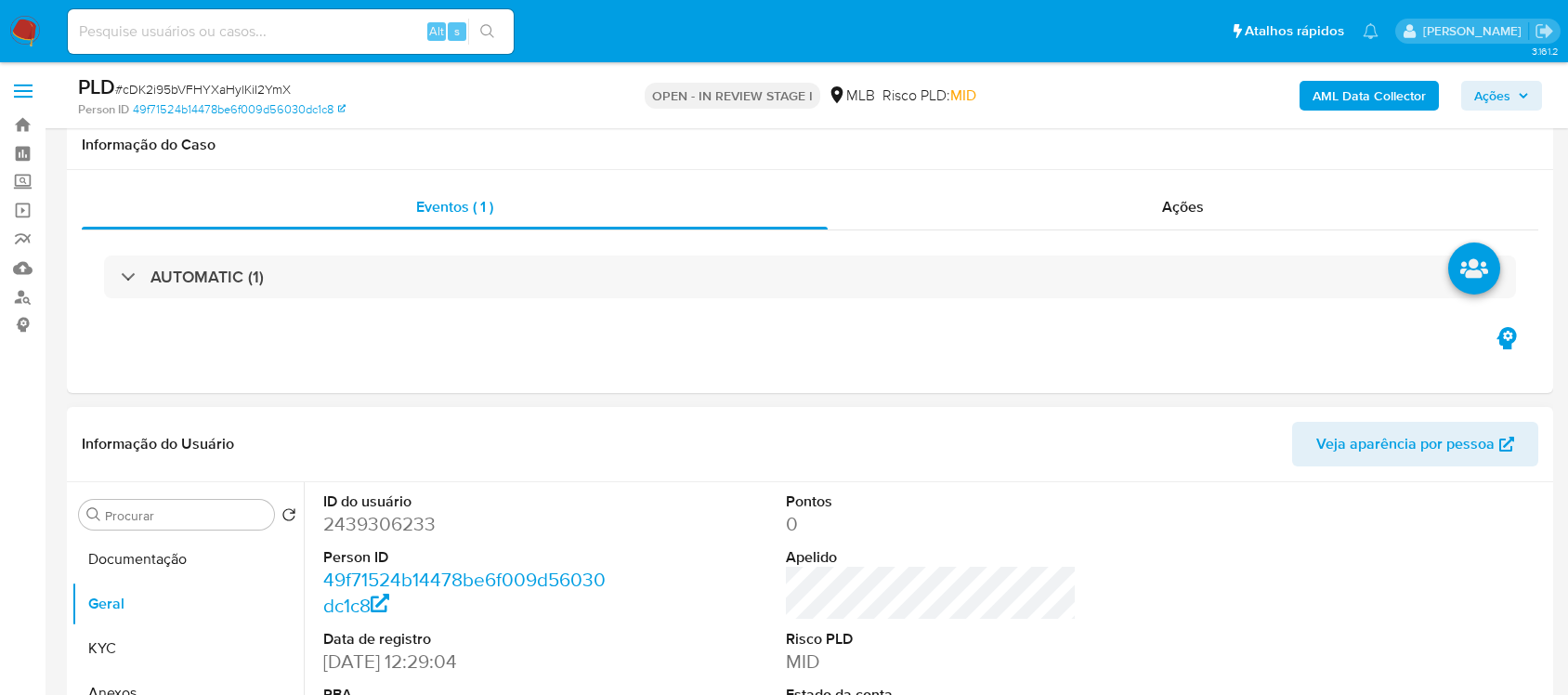
scroll to position [349, 0]
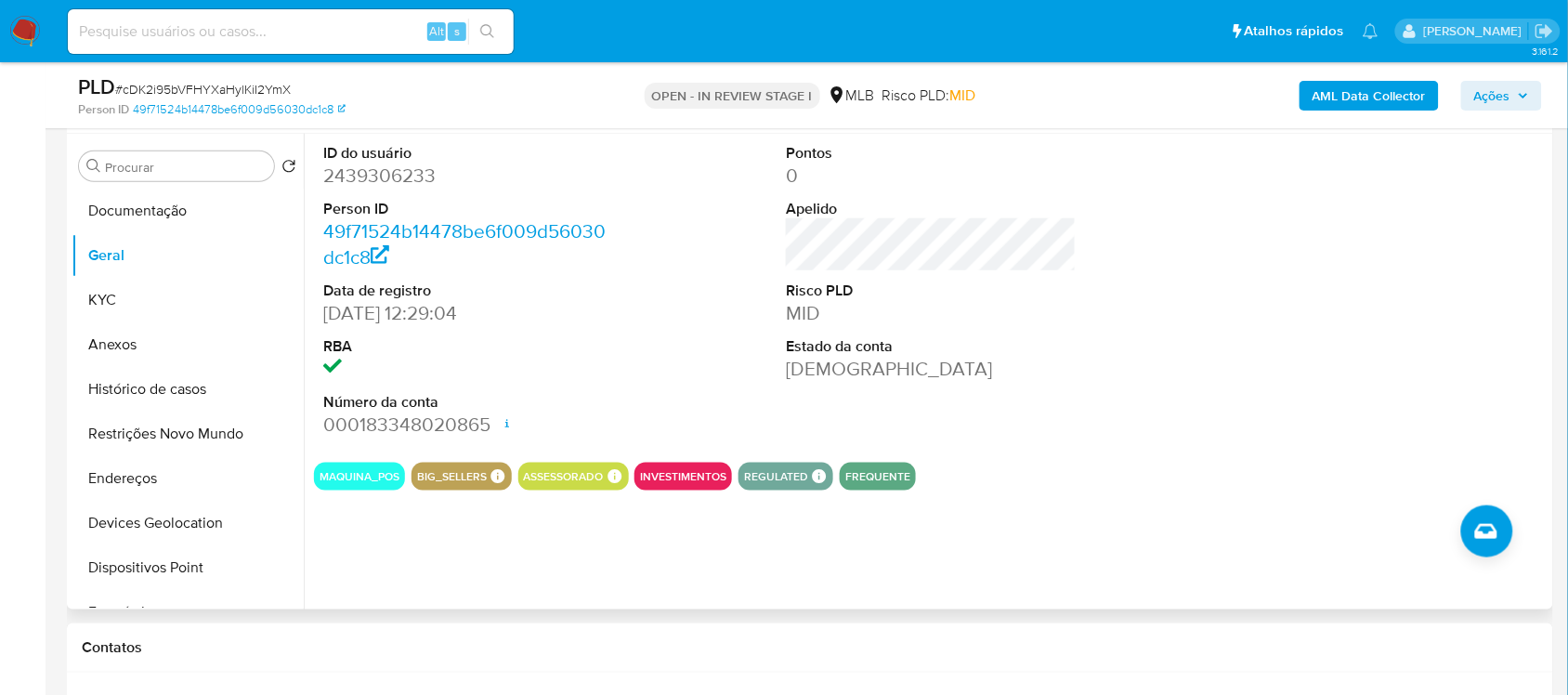
click at [397, 186] on dd "2439306233" at bounding box center [468, 175] width 290 height 26
copy dd "2439306233"
